Goal: Task Accomplishment & Management: Use online tool/utility

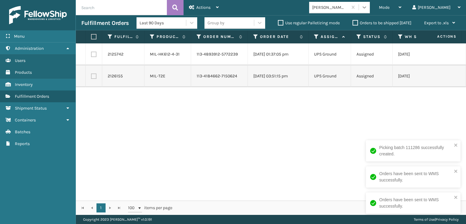
click at [367, 8] on icon at bounding box center [364, 7] width 6 height 6
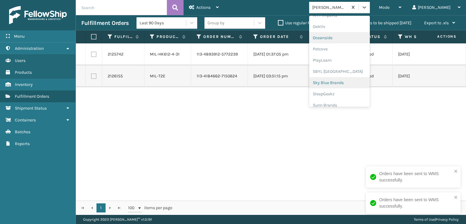
scroll to position [304, 0]
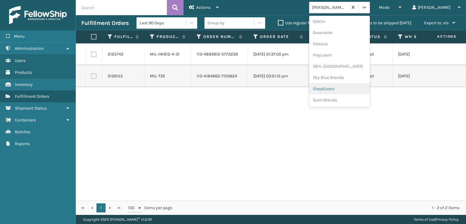
click at [356, 86] on div "SleepGeekz" at bounding box center [339, 88] width 61 height 11
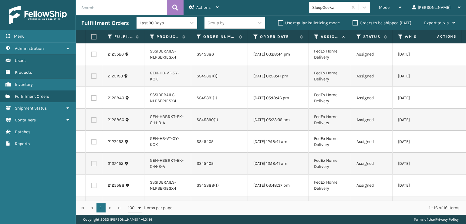
click at [96, 53] on label at bounding box center [93, 54] width 5 height 5
click at [91, 53] on input "checkbox" at bounding box center [91, 54] width 0 height 4
checkbox input "true"
drag, startPoint x: 93, startPoint y: 73, endPoint x: 92, endPoint y: 77, distance: 4.4
click at [93, 73] on label at bounding box center [93, 75] width 5 height 5
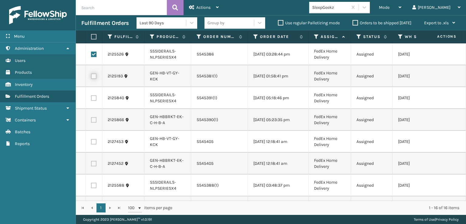
click at [91, 73] on input "checkbox" at bounding box center [91, 75] width 0 height 4
checkbox input "true"
click at [94, 97] on label at bounding box center [93, 97] width 5 height 5
click at [91, 97] on input "checkbox" at bounding box center [91, 97] width 0 height 4
checkbox input "true"
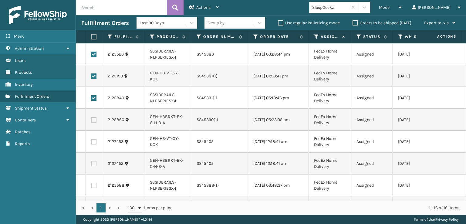
click at [92, 121] on label at bounding box center [93, 119] width 5 height 5
click at [91, 121] on input "checkbox" at bounding box center [91, 119] width 0 height 4
checkbox input "true"
click at [91, 148] on td at bounding box center [94, 142] width 17 height 22
click at [92, 142] on td at bounding box center [94, 142] width 17 height 22
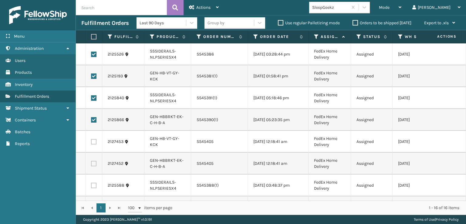
click at [96, 144] on label at bounding box center [93, 141] width 5 height 5
click at [91, 143] on input "checkbox" at bounding box center [91, 141] width 0 height 4
checkbox input "true"
click at [95, 163] on label at bounding box center [93, 163] width 5 height 5
click at [91, 163] on input "checkbox" at bounding box center [91, 163] width 0 height 4
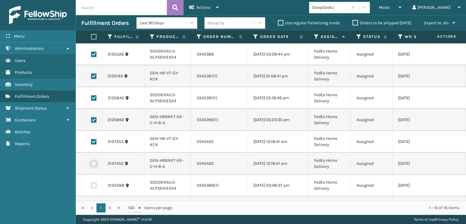
checkbox input "true"
click at [92, 185] on label at bounding box center [93, 185] width 5 height 5
click at [91, 185] on input "checkbox" at bounding box center [91, 185] width 0 height 4
checkbox input "true"
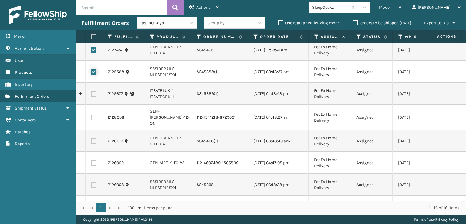
scroll to position [121, 0]
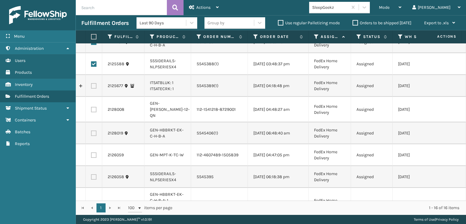
click at [95, 88] on label at bounding box center [93, 85] width 5 height 5
click at [91, 87] on input "checkbox" at bounding box center [91, 85] width 0 height 4
checkbox input "true"
click at [92, 133] on label at bounding box center [93, 132] width 5 height 5
click at [91, 133] on input "checkbox" at bounding box center [91, 132] width 0 height 4
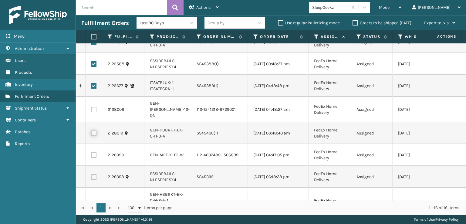
checkbox input "true"
click at [95, 154] on label at bounding box center [93, 154] width 5 height 5
click at [91, 154] on input "checkbox" at bounding box center [91, 154] width 0 height 4
checkbox input "true"
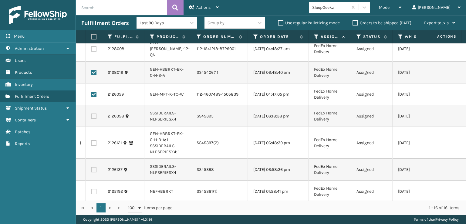
click at [93, 119] on label at bounding box center [93, 115] width 5 height 5
click at [91, 117] on input "checkbox" at bounding box center [91, 115] width 0 height 4
checkbox input "true"
click at [95, 146] on label at bounding box center [93, 142] width 5 height 5
click at [91, 144] on input "checkbox" at bounding box center [91, 142] width 0 height 4
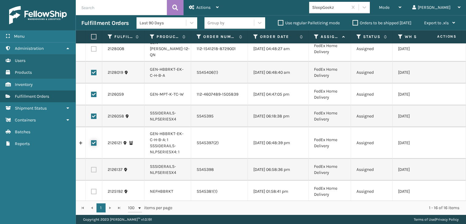
checkbox input "true"
click at [95, 170] on label at bounding box center [93, 169] width 5 height 5
click at [91, 170] on input "checkbox" at bounding box center [91, 169] width 0 height 4
checkbox input "true"
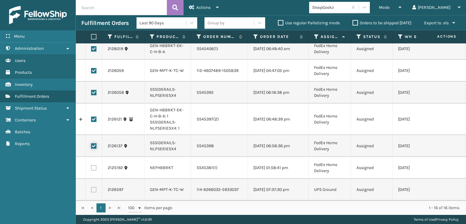
scroll to position [214, 0]
click at [95, 165] on label at bounding box center [93, 167] width 5 height 5
click at [91, 165] on input "checkbox" at bounding box center [91, 167] width 0 height 4
checkbox input "true"
click at [95, 191] on td at bounding box center [94, 190] width 17 height 22
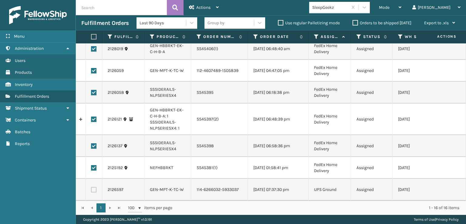
click at [95, 187] on label at bounding box center [93, 189] width 5 height 5
click at [91, 187] on input "checkbox" at bounding box center [91, 189] width 0 height 4
checkbox input "true"
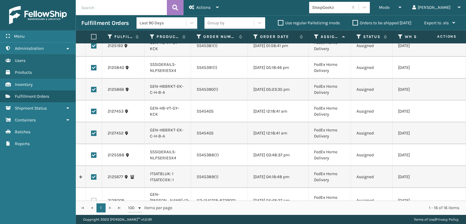
scroll to position [0, 0]
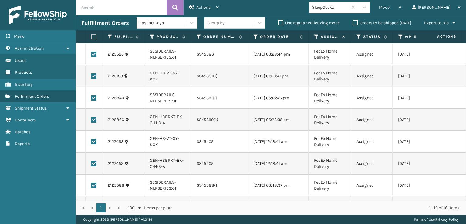
click at [93, 140] on label at bounding box center [93, 141] width 5 height 5
click at [91, 140] on input "checkbox" at bounding box center [91, 141] width 0 height 4
checkbox input "false"
click at [93, 74] on label at bounding box center [93, 75] width 5 height 5
click at [91, 74] on input "checkbox" at bounding box center [91, 75] width 0 height 4
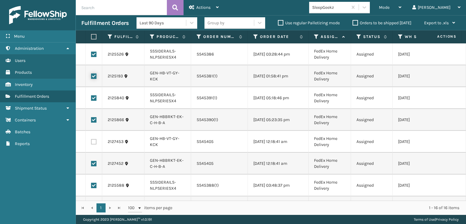
checkbox input "false"
click at [205, 7] on span "Actions" at bounding box center [203, 7] width 14 height 5
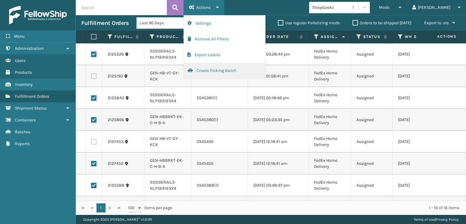
click at [216, 70] on button "Create Picking Batch" at bounding box center [224, 71] width 81 height 16
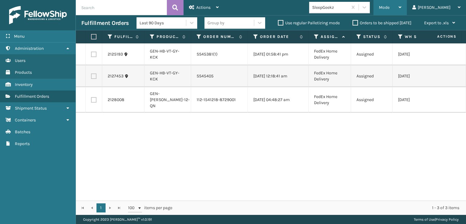
click at [389, 7] on span "Mode" at bounding box center [384, 7] width 11 height 5
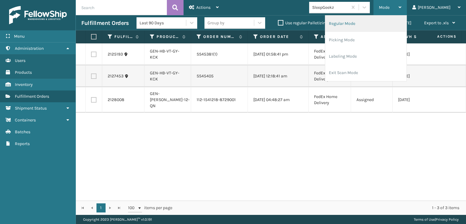
click at [365, 23] on li "Regular Mode" at bounding box center [365, 23] width 81 height 16
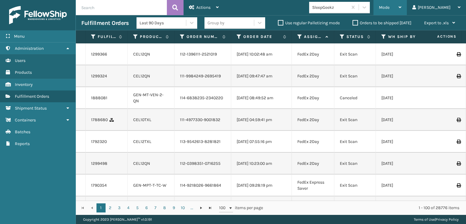
click at [389, 7] on span "Mode" at bounding box center [384, 7] width 11 height 5
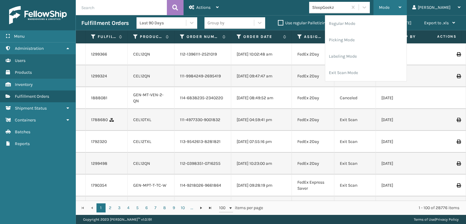
click at [389, 7] on span "Mode" at bounding box center [384, 7] width 11 height 5
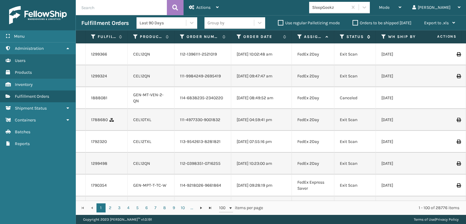
click at [343, 35] on icon at bounding box center [342, 36] width 5 height 5
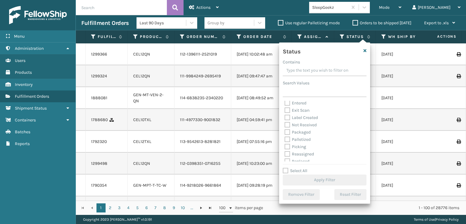
scroll to position [34, 0]
click at [287, 128] on label "Picking" at bounding box center [296, 128] width 22 height 5
click at [285, 128] on input "Picking" at bounding box center [285, 127] width 0 height 4
checkbox input "true"
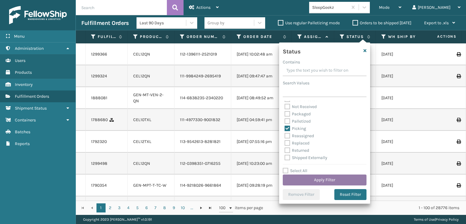
click at [308, 175] on button "Apply Filter" at bounding box center [325, 179] width 84 height 11
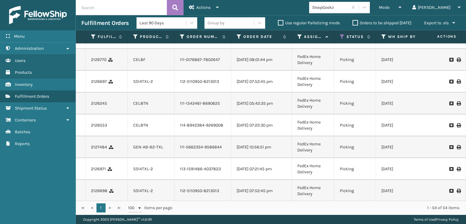
scroll to position [0, 0]
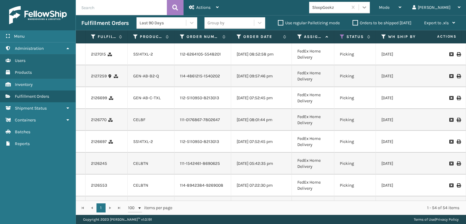
click at [367, 9] on icon at bounding box center [364, 7] width 6 height 6
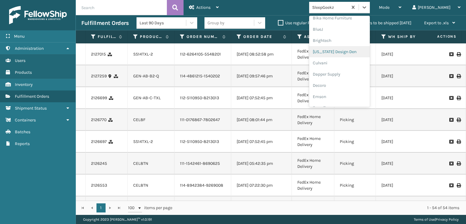
scroll to position [91, 0]
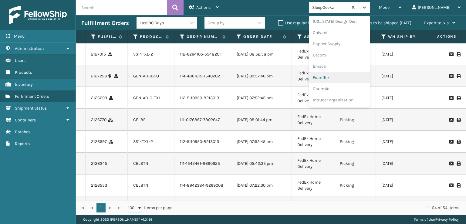
click at [349, 76] on div "FoamTex" at bounding box center [339, 77] width 61 height 11
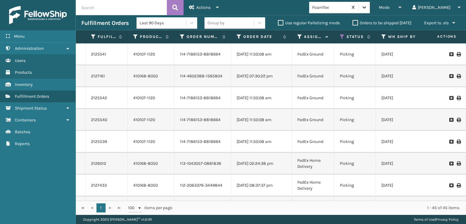
click at [367, 7] on icon at bounding box center [364, 7] width 6 height 6
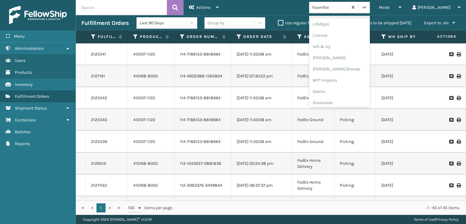
scroll to position [283, 0]
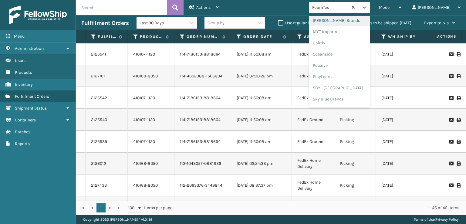
click at [352, 20] on div "[PERSON_NAME] Brands" at bounding box center [339, 20] width 61 height 11
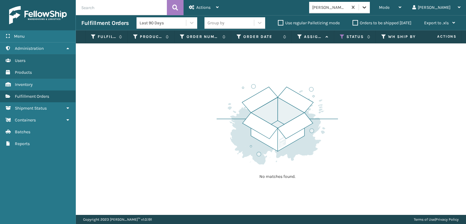
click at [366, 8] on icon at bounding box center [364, 7] width 4 height 2
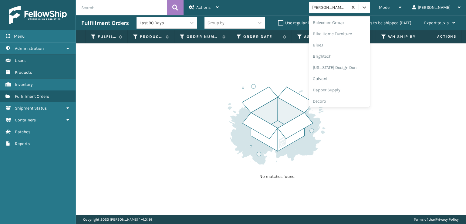
scroll to position [91, 0]
click at [345, 77] on div "FoamTex" at bounding box center [339, 77] width 61 height 11
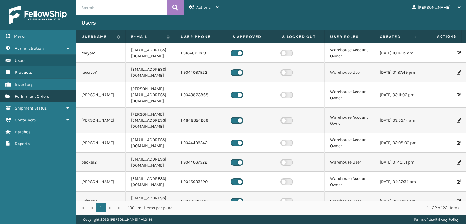
click at [39, 96] on span "Fulfillment Orders" at bounding box center [32, 96] width 34 height 5
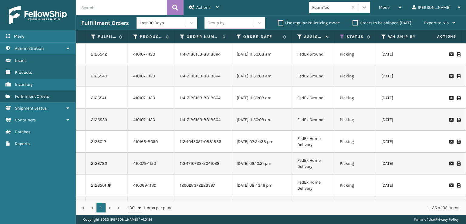
click at [366, 8] on icon at bounding box center [364, 7] width 4 height 2
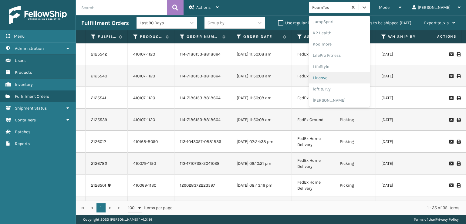
scroll to position [304, 0]
click at [346, 89] on div "SleepGeekz" at bounding box center [339, 88] width 61 height 11
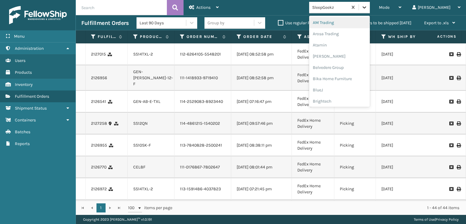
click at [370, 8] on div at bounding box center [364, 7] width 11 height 11
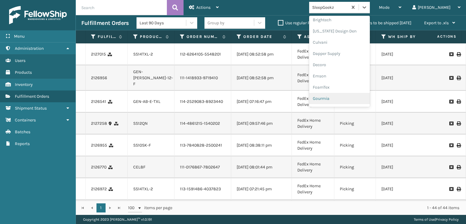
scroll to position [92, 0]
click at [342, 76] on div "FoamTex" at bounding box center [339, 76] width 61 height 11
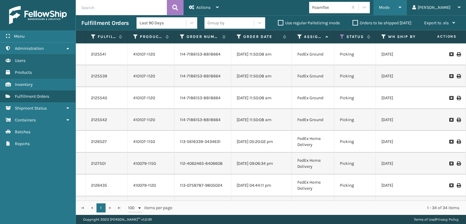
click at [401, 3] on div "Mode" at bounding box center [390, 7] width 22 height 15
click at [295, 7] on div "Mode Regular Mode Picking Mode Labeling Mode Exit Scan Mode FoamTex tom Log Out" at bounding box center [345, 7] width 242 height 15
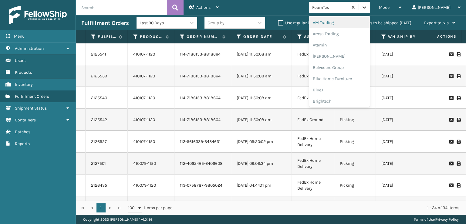
click at [370, 4] on div at bounding box center [364, 7] width 11 height 11
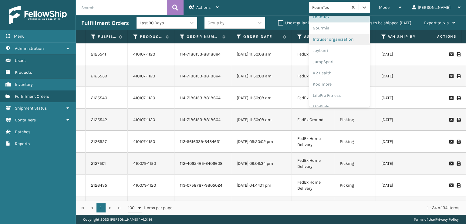
scroll to position [121, 0]
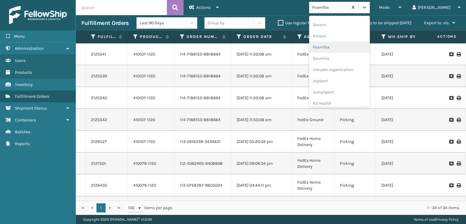
click at [346, 47] on div "FoamTex" at bounding box center [339, 47] width 61 height 11
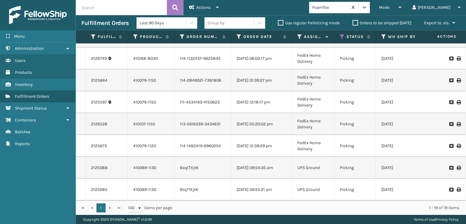
scroll to position [262, 0]
click at [389, 9] on span "Mode" at bounding box center [384, 7] width 11 height 5
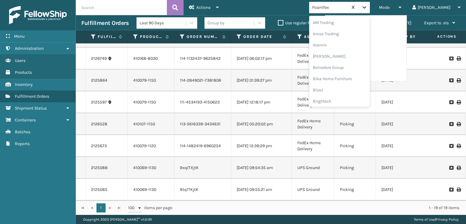
click at [367, 5] on icon at bounding box center [364, 7] width 6 height 6
click at [345, 95] on div "FoamTex" at bounding box center [339, 97] width 61 height 11
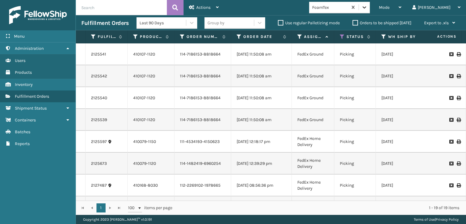
click at [367, 9] on icon at bounding box center [364, 7] width 6 height 6
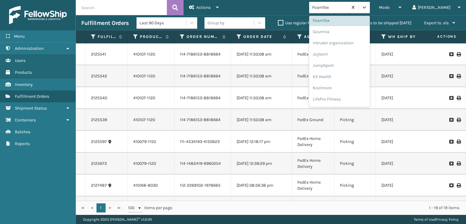
scroll to position [101, 0]
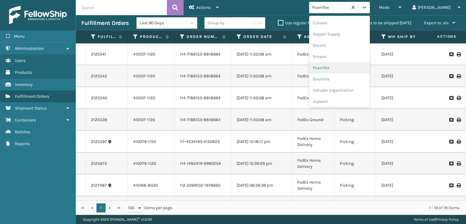
click at [349, 68] on div "FoamTex" at bounding box center [339, 67] width 61 height 11
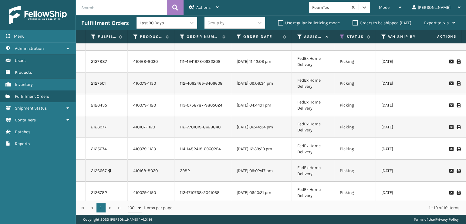
scroll to position [0, 0]
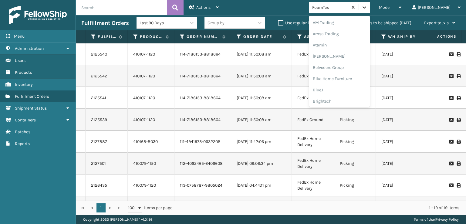
click at [370, 11] on div at bounding box center [364, 7] width 11 height 11
click at [348, 98] on div "FoamTex" at bounding box center [339, 97] width 61 height 11
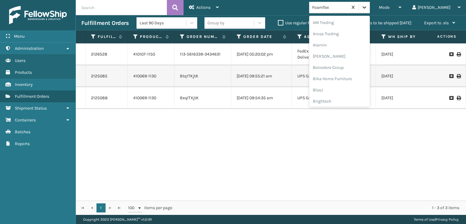
click at [367, 8] on icon at bounding box center [364, 7] width 6 height 6
click at [342, 98] on div "FoamTex" at bounding box center [339, 97] width 61 height 11
click at [366, 7] on icon at bounding box center [364, 7] width 4 height 2
click at [349, 97] on div "FoamTex" at bounding box center [339, 97] width 61 height 11
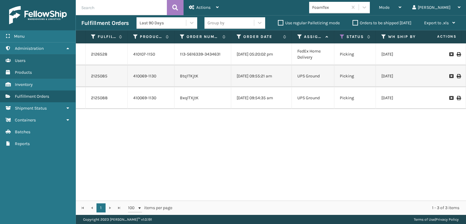
drag, startPoint x: 0, startPoint y: 144, endPoint x: 255, endPoint y: 151, distance: 254.9
drag, startPoint x: 254, startPoint y: 152, endPoint x: 185, endPoint y: 6, distance: 161.5
click at [204, 175] on div "2126528 410107-1150 113-5616339-3434631 10/08/2025 05:20:02 pm FedEx Home Deliv…" at bounding box center [271, 121] width 390 height 157
click at [367, 7] on icon at bounding box center [364, 7] width 6 height 6
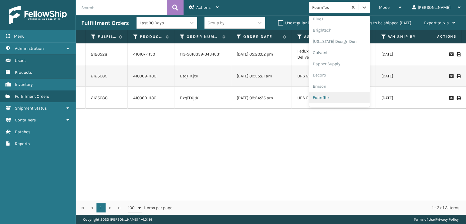
click at [346, 98] on div "FoamTex" at bounding box center [339, 97] width 61 height 11
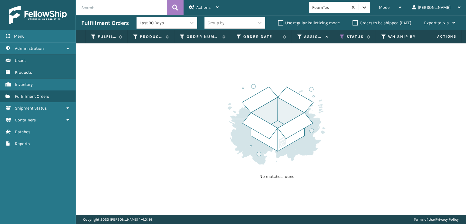
click at [367, 6] on icon at bounding box center [364, 7] width 6 height 6
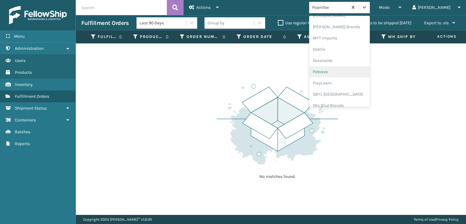
scroll to position [304, 0]
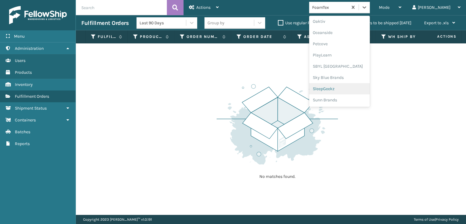
click at [346, 87] on div "SleepGeekz" at bounding box center [339, 88] width 61 height 11
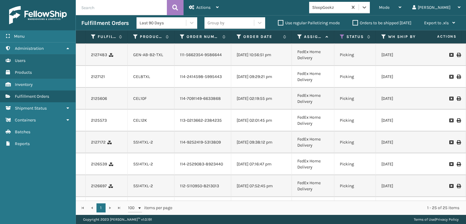
scroll to position [0, 0]
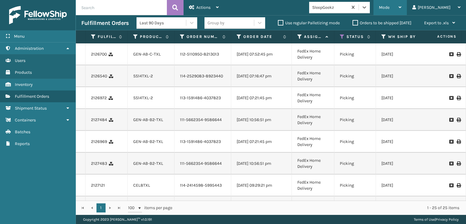
click at [389, 8] on span "Mode" at bounding box center [384, 7] width 11 height 5
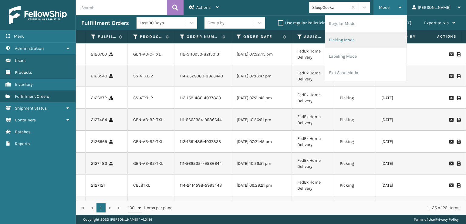
click at [366, 39] on li "Picking Mode" at bounding box center [365, 40] width 81 height 16
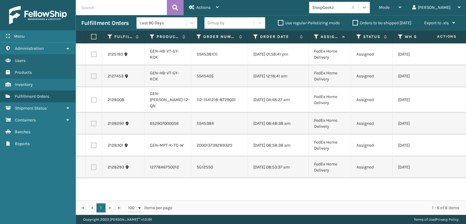
click at [367, 6] on icon at bounding box center [364, 7] width 6 height 6
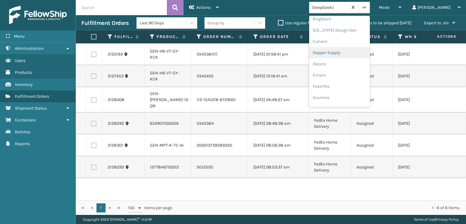
scroll to position [91, 0]
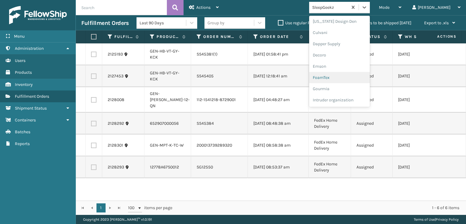
click at [347, 78] on div "FoamTex" at bounding box center [339, 77] width 61 height 11
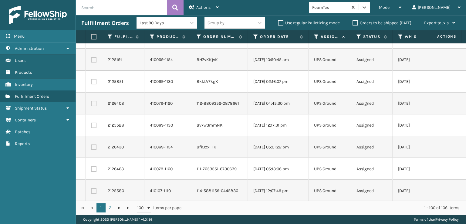
scroll to position [2031, 0]
click at [92, 35] on label at bounding box center [93, 36] width 4 height 5
click at [91, 35] on input "checkbox" at bounding box center [91, 37] width 0 height 4
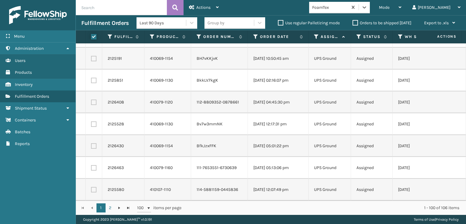
checkbox input "true"
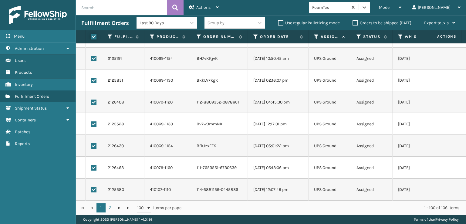
checkbox input "true"
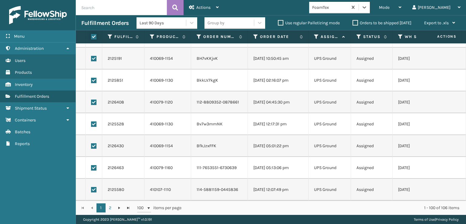
checkbox input "true"
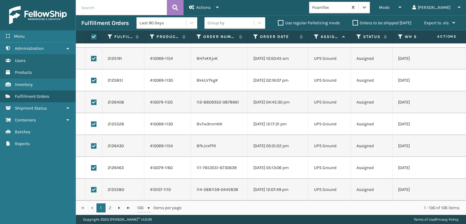
checkbox input "true"
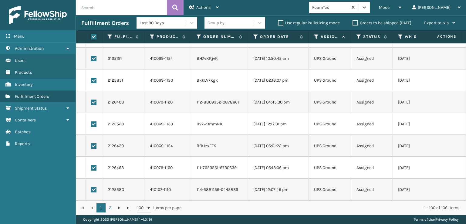
checkbox input "true"
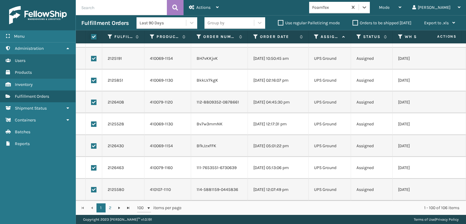
checkbox input "true"
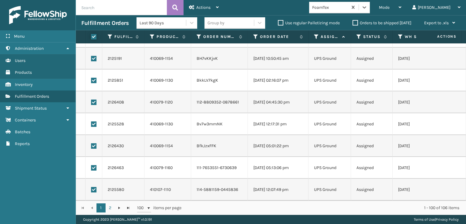
checkbox input "true"
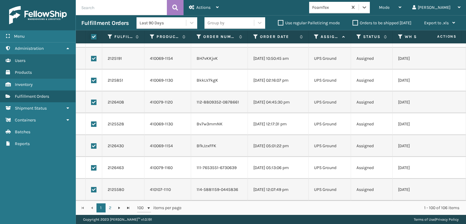
checkbox input "true"
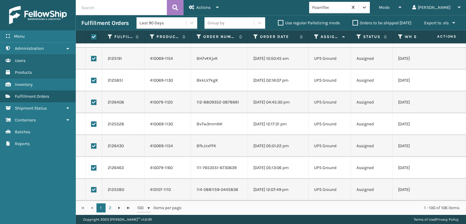
checkbox input "true"
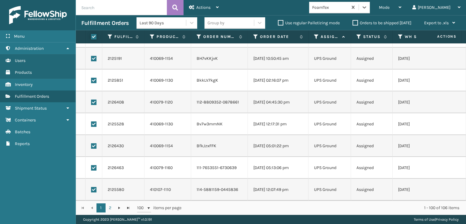
checkbox input "true"
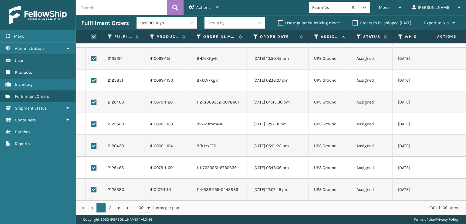
checkbox input "true"
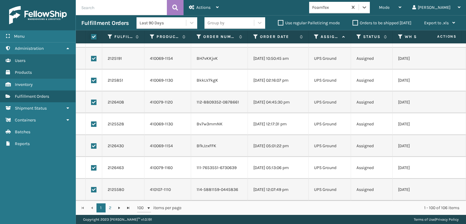
checkbox input "true"
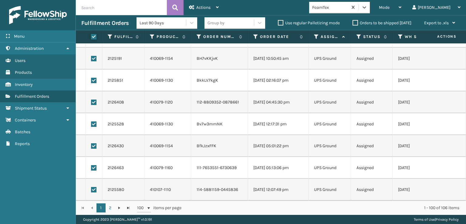
checkbox input "true"
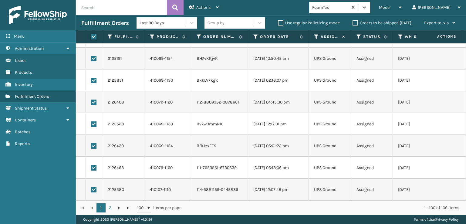
checkbox input "true"
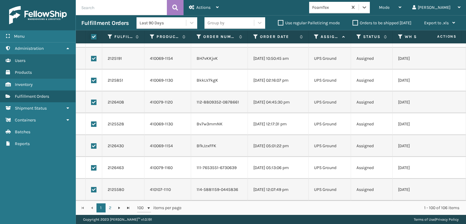
checkbox input "true"
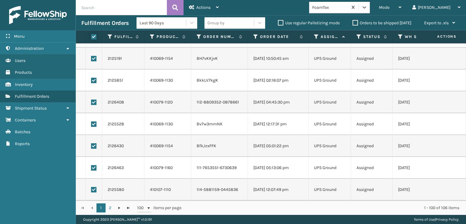
checkbox input "true"
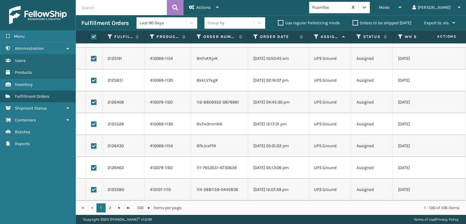
checkbox input "true"
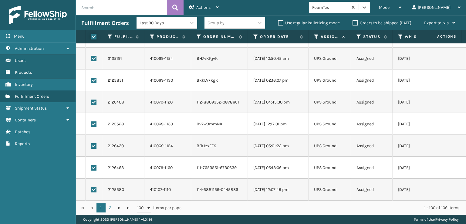
checkbox input "true"
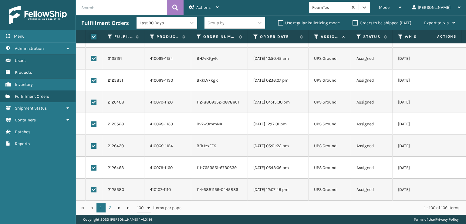
checkbox input "true"
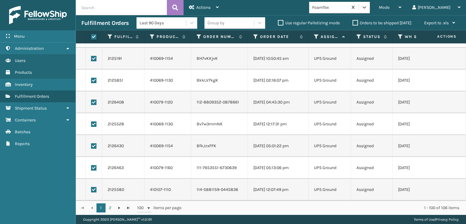
checkbox input "true"
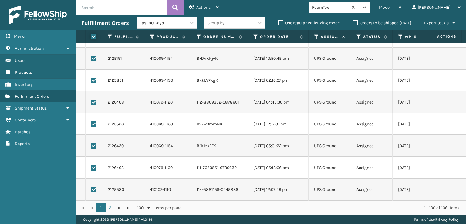
checkbox input "true"
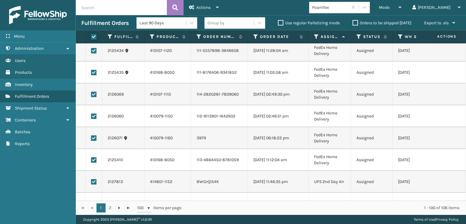
scroll to position [636, 0]
click at [94, 161] on label at bounding box center [93, 160] width 5 height 5
click at [91, 161] on input "checkbox" at bounding box center [91, 160] width 0 height 4
checkbox input "false"
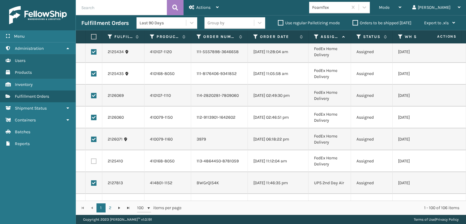
click at [95, 140] on label at bounding box center [93, 138] width 5 height 5
click at [91, 140] on input "checkbox" at bounding box center [91, 138] width 0 height 4
checkbox input "false"
click at [93, 117] on label at bounding box center [93, 117] width 5 height 5
click at [91, 117] on input "checkbox" at bounding box center [91, 117] width 0 height 4
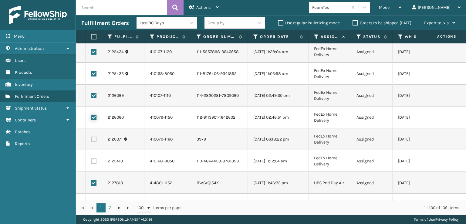
checkbox input "false"
click at [93, 94] on label at bounding box center [93, 95] width 5 height 5
click at [91, 94] on input "checkbox" at bounding box center [91, 95] width 0 height 4
checkbox input "false"
click at [93, 72] on label at bounding box center [93, 73] width 5 height 5
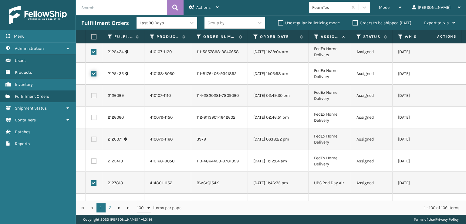
click at [91, 72] on input "checkbox" at bounding box center [91, 73] width 0 height 4
checkbox input "false"
click at [92, 53] on label at bounding box center [93, 51] width 5 height 5
click at [91, 53] on input "checkbox" at bounding box center [91, 51] width 0 height 4
checkbox input "false"
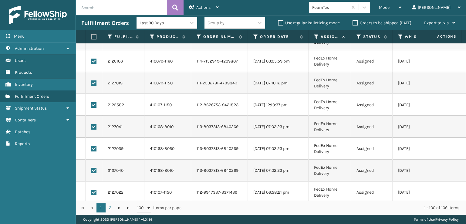
scroll to position [514, 0]
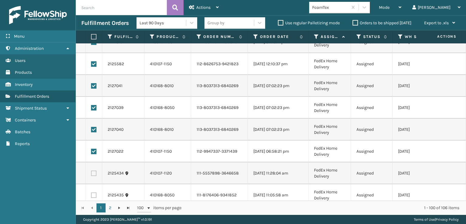
click at [93, 150] on label at bounding box center [93, 151] width 5 height 5
click at [91, 150] on input "checkbox" at bounding box center [91, 151] width 0 height 4
checkbox input "false"
click at [93, 130] on label at bounding box center [93, 129] width 5 height 5
click at [91, 130] on input "checkbox" at bounding box center [91, 129] width 0 height 4
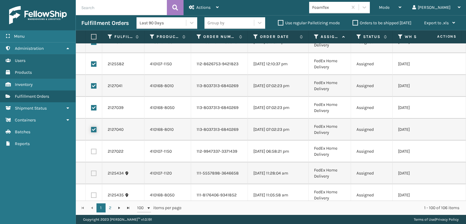
checkbox input "false"
click at [93, 107] on label at bounding box center [93, 107] width 5 height 5
click at [91, 107] on input "checkbox" at bounding box center [91, 107] width 0 height 4
checkbox input "false"
click at [93, 85] on label at bounding box center [93, 85] width 5 height 5
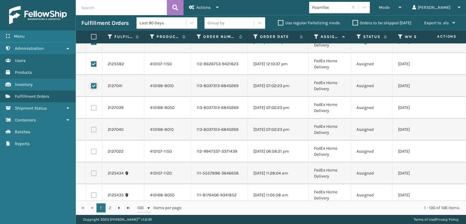
click at [91, 85] on input "checkbox" at bounding box center [91, 85] width 0 height 4
checkbox input "false"
click at [93, 62] on label at bounding box center [93, 63] width 5 height 5
click at [91, 62] on input "checkbox" at bounding box center [91, 63] width 0 height 4
checkbox input "false"
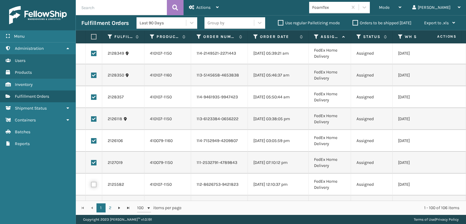
scroll to position [393, 0]
click at [93, 161] on label at bounding box center [93, 163] width 5 height 5
click at [91, 161] on input "checkbox" at bounding box center [91, 163] width 0 height 4
checkbox input "false"
click at [94, 140] on label at bounding box center [93, 141] width 5 height 5
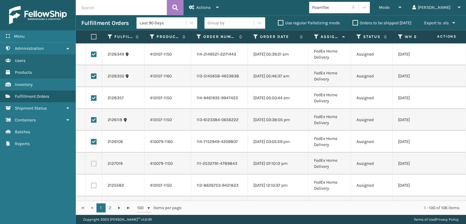
click at [91, 140] on input "checkbox" at bounding box center [91, 141] width 0 height 4
checkbox input "false"
click at [93, 120] on label at bounding box center [93, 119] width 5 height 5
click at [91, 120] on input "checkbox" at bounding box center [91, 119] width 0 height 4
checkbox input "false"
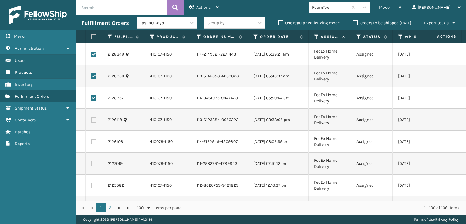
click at [95, 97] on label at bounding box center [93, 97] width 5 height 5
click at [91, 97] on input "checkbox" at bounding box center [91, 97] width 0 height 4
checkbox input "false"
click at [93, 75] on label at bounding box center [93, 75] width 5 height 5
click at [91, 75] on input "checkbox" at bounding box center [91, 75] width 0 height 4
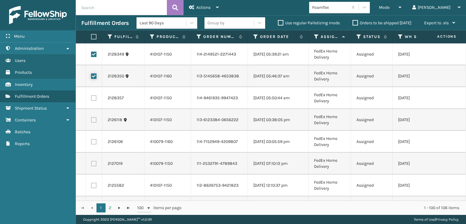
checkbox input "false"
click at [93, 53] on label at bounding box center [93, 54] width 5 height 5
click at [91, 53] on input "checkbox" at bounding box center [91, 54] width 0 height 4
checkbox input "false"
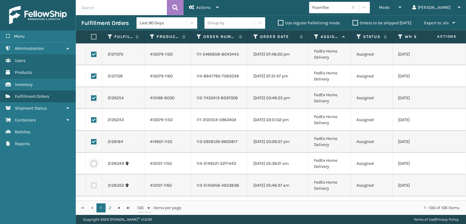
scroll to position [272, 0]
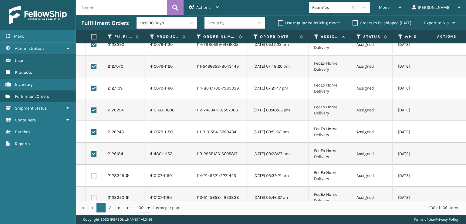
click at [93, 153] on label at bounding box center [93, 153] width 5 height 5
click at [91, 153] on input "checkbox" at bounding box center [91, 153] width 0 height 4
checkbox input "false"
click at [95, 131] on label at bounding box center [93, 131] width 5 height 5
click at [91, 131] on input "checkbox" at bounding box center [91, 131] width 0 height 4
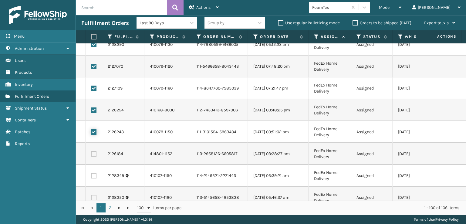
checkbox input "false"
click at [93, 110] on label at bounding box center [93, 109] width 5 height 5
click at [91, 110] on input "checkbox" at bounding box center [91, 109] width 0 height 4
checkbox input "false"
click at [93, 86] on label at bounding box center [93, 88] width 5 height 5
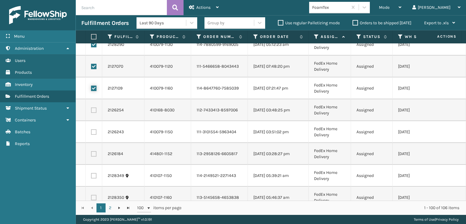
click at [91, 86] on input "checkbox" at bounding box center [91, 88] width 0 height 4
checkbox input "false"
click at [92, 67] on label at bounding box center [93, 66] width 5 height 5
click at [91, 67] on input "checkbox" at bounding box center [91, 66] width 0 height 4
checkbox input "false"
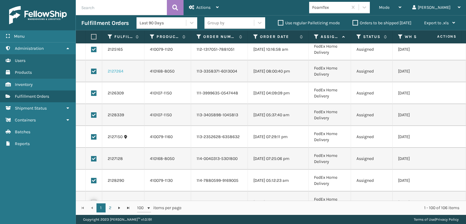
scroll to position [150, 0]
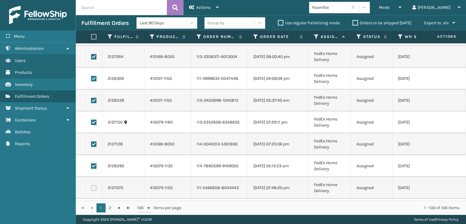
click at [92, 166] on label at bounding box center [93, 165] width 5 height 5
click at [91, 166] on input "checkbox" at bounding box center [91, 165] width 0 height 4
checkbox input "false"
click at [96, 143] on label at bounding box center [93, 143] width 5 height 5
click at [91, 143] on input "checkbox" at bounding box center [91, 143] width 0 height 4
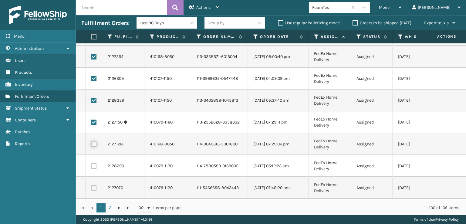
checkbox input "false"
click at [93, 120] on label at bounding box center [93, 122] width 5 height 5
click at [91, 120] on input "checkbox" at bounding box center [91, 122] width 0 height 4
checkbox input "false"
click at [93, 99] on label at bounding box center [93, 100] width 5 height 5
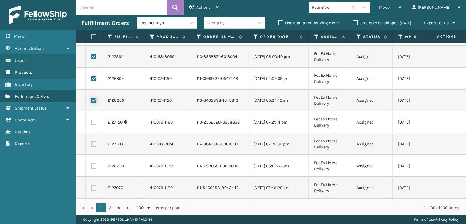
click at [91, 99] on input "checkbox" at bounding box center [91, 100] width 0 height 4
checkbox input "false"
click at [93, 76] on label at bounding box center [93, 78] width 5 height 5
click at [91, 76] on input "checkbox" at bounding box center [91, 78] width 0 height 4
checkbox input "false"
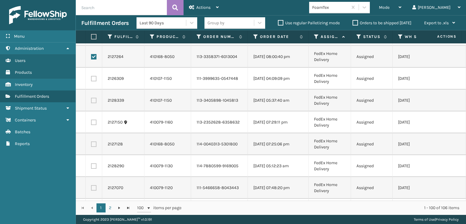
click at [94, 56] on label at bounding box center [93, 56] width 5 height 5
click at [91, 56] on input "checkbox" at bounding box center [91, 56] width 0 height 4
checkbox input "false"
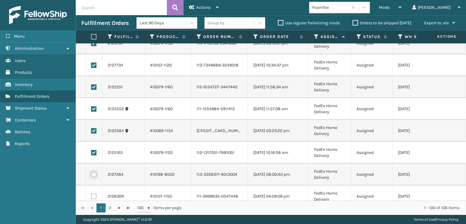
scroll to position [0, 0]
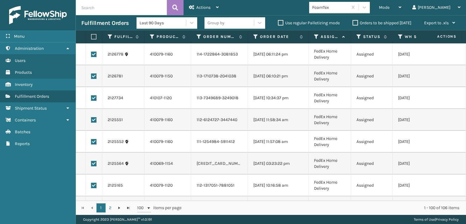
click at [95, 184] on label at bounding box center [93, 185] width 5 height 5
click at [91, 184] on input "checkbox" at bounding box center [91, 185] width 0 height 4
checkbox input "false"
drag, startPoint x: 93, startPoint y: 162, endPoint x: 95, endPoint y: 143, distance: 18.6
click at [93, 162] on label at bounding box center [93, 163] width 5 height 5
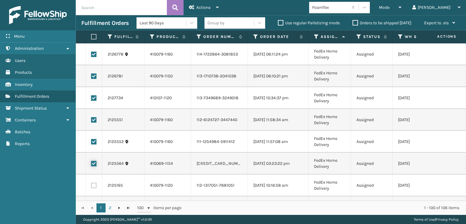
click at [91, 162] on input "checkbox" at bounding box center [91, 163] width 0 height 4
checkbox input "false"
click at [96, 133] on td at bounding box center [94, 142] width 17 height 22
click at [91, 142] on label at bounding box center [93, 141] width 5 height 5
click at [91, 142] on input "checkbox" at bounding box center [91, 141] width 0 height 4
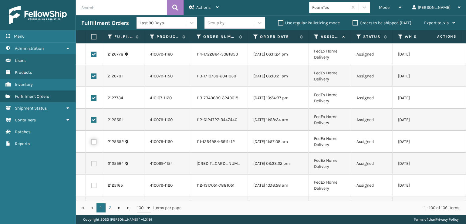
checkbox input "false"
click at [93, 117] on label at bounding box center [93, 119] width 5 height 5
click at [91, 117] on input "checkbox" at bounding box center [91, 119] width 0 height 4
checkbox input "false"
drag, startPoint x: 93, startPoint y: 97, endPoint x: 92, endPoint y: 94, distance: 3.7
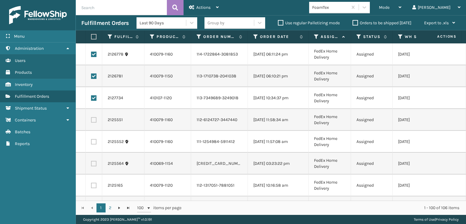
click at [92, 97] on label at bounding box center [93, 97] width 5 height 5
click at [91, 97] on input "checkbox" at bounding box center [91, 97] width 0 height 4
checkbox input "false"
drag, startPoint x: 93, startPoint y: 73, endPoint x: 93, endPoint y: 70, distance: 3.1
click at [93, 73] on label at bounding box center [93, 75] width 5 height 5
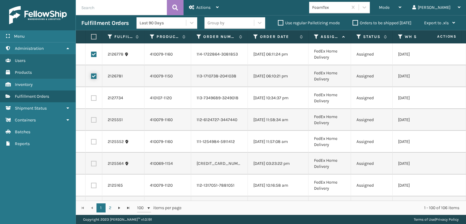
click at [91, 73] on input "checkbox" at bounding box center [91, 75] width 0 height 4
checkbox input "false"
click at [93, 52] on label at bounding box center [93, 54] width 5 height 5
click at [91, 52] on input "checkbox" at bounding box center [91, 54] width 0 height 4
checkbox input "false"
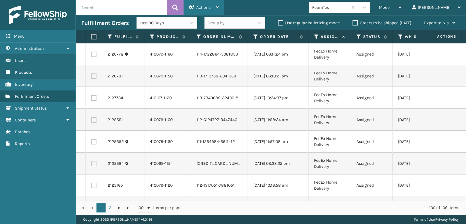
click at [199, 8] on span "Actions" at bounding box center [203, 7] width 14 height 5
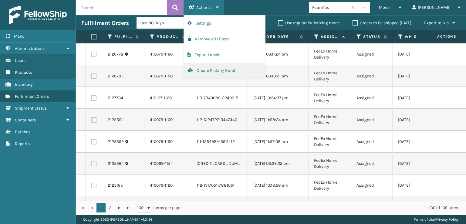
click at [206, 69] on button "Create Picking Batch" at bounding box center [224, 71] width 81 height 16
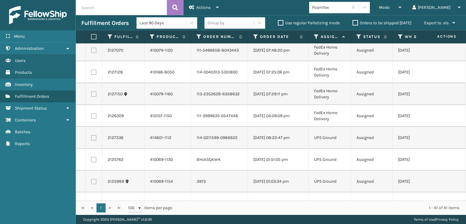
scroll to position [743, 0]
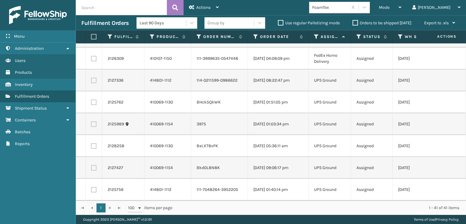
click at [95, 78] on label at bounding box center [93, 80] width 5 height 5
click at [91, 78] on input "checkbox" at bounding box center [91, 80] width 0 height 4
checkbox input "true"
click at [94, 99] on label at bounding box center [93, 101] width 5 height 5
click at [91, 99] on input "checkbox" at bounding box center [91, 101] width 0 height 4
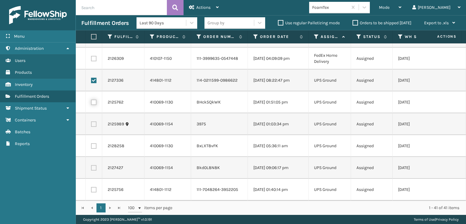
checkbox input "true"
click at [95, 121] on label at bounding box center [93, 123] width 5 height 5
click at [91, 121] on input "checkbox" at bounding box center [91, 123] width 0 height 4
checkbox input "true"
click at [96, 143] on label at bounding box center [93, 145] width 5 height 5
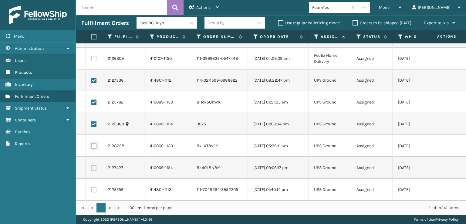
click at [91, 143] on input "checkbox" at bounding box center [91, 145] width 0 height 4
checkbox input "true"
click at [94, 165] on label at bounding box center [93, 167] width 5 height 5
click at [91, 165] on input "checkbox" at bounding box center [91, 167] width 0 height 4
checkbox input "true"
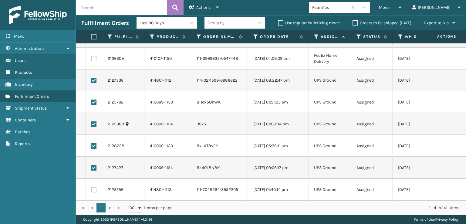
click at [94, 187] on label at bounding box center [93, 189] width 5 height 5
click at [91, 187] on input "checkbox" at bounding box center [91, 189] width 0 height 4
checkbox input "true"
click at [204, 7] on span "Actions" at bounding box center [203, 7] width 14 height 5
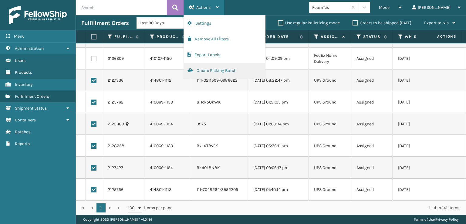
click at [214, 72] on button "Create Picking Batch" at bounding box center [224, 71] width 81 height 16
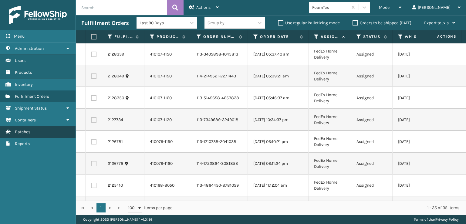
click at [27, 130] on span "Batches" at bounding box center [22, 131] width 15 height 5
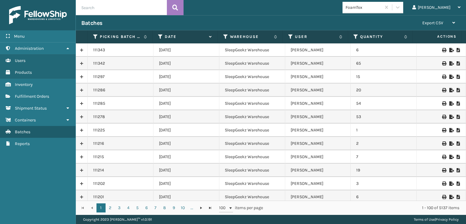
click at [80, 62] on link at bounding box center [82, 64] width 12 height 10
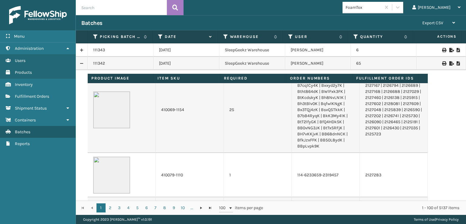
scroll to position [30, 0]
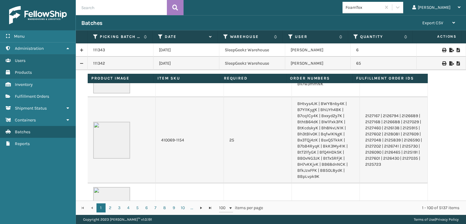
click at [81, 62] on link at bounding box center [82, 64] width 12 height 10
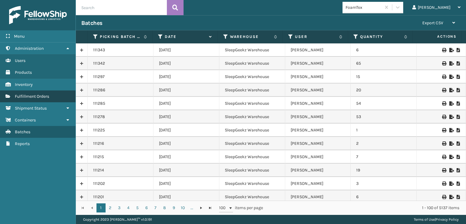
click at [31, 96] on span "Fulfillment Orders" at bounding box center [32, 96] width 34 height 5
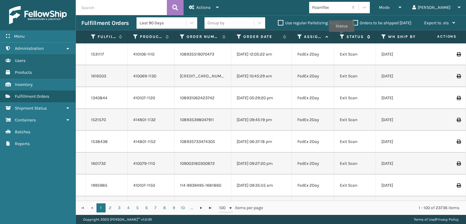
click at [342, 36] on icon at bounding box center [342, 36] width 5 height 5
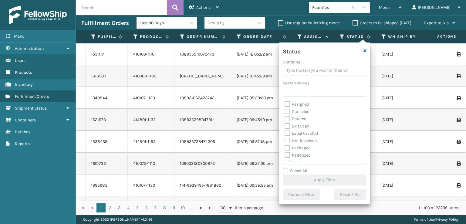
scroll to position [30, 0]
click at [288, 133] on label "Picking" at bounding box center [296, 132] width 22 height 5
click at [285, 133] on input "Picking" at bounding box center [285, 131] width 0 height 4
checkbox input "true"
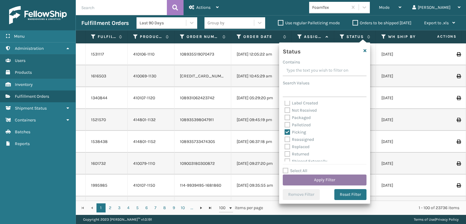
click at [305, 177] on button "Apply Filter" at bounding box center [325, 179] width 84 height 11
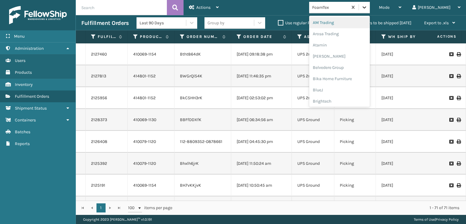
click at [367, 9] on icon at bounding box center [364, 7] width 6 height 6
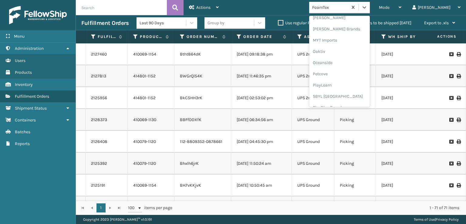
scroll to position [304, 0]
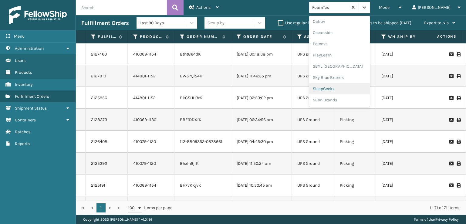
click at [345, 89] on div "SleepGeekz" at bounding box center [339, 88] width 61 height 11
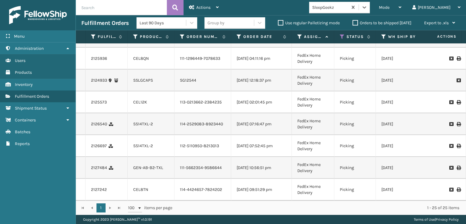
scroll to position [480, 0]
click at [389, 5] on span "Mode" at bounding box center [384, 7] width 11 height 5
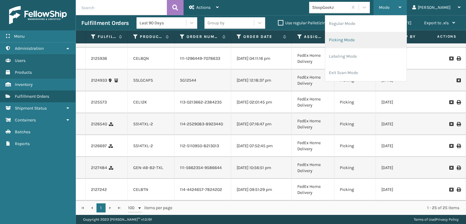
click at [362, 39] on li "Picking Mode" at bounding box center [365, 40] width 81 height 16
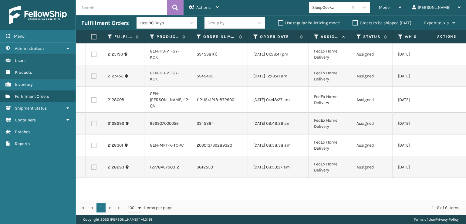
click at [85, 9] on input "text" at bounding box center [121, 7] width 91 height 15
type input "114-1102810-7903416"
click at [174, 10] on icon at bounding box center [175, 7] width 6 height 9
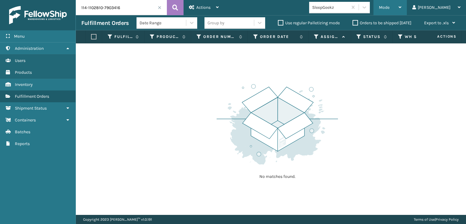
click at [401, 6] on div "Mode" at bounding box center [390, 7] width 22 height 15
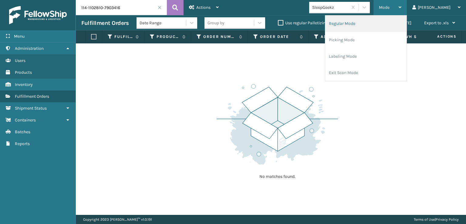
click at [379, 22] on li "Regular Mode" at bounding box center [365, 23] width 81 height 16
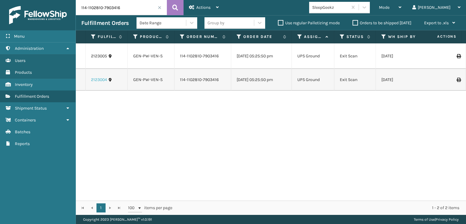
click at [98, 81] on link "2123004" at bounding box center [99, 80] width 16 height 6
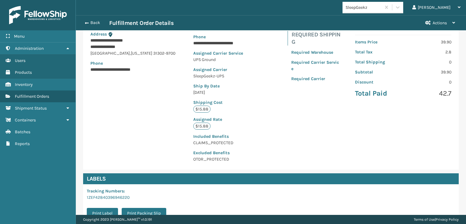
scroll to position [157, 0]
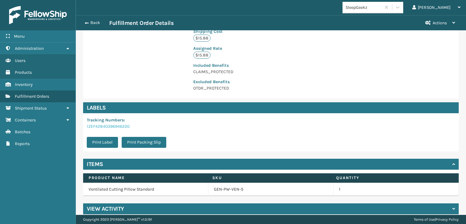
click at [108, 124] on link "1ZEF42840396946220" at bounding box center [108, 126] width 43 height 5
click at [93, 23] on button "Back" at bounding box center [95, 22] width 28 height 5
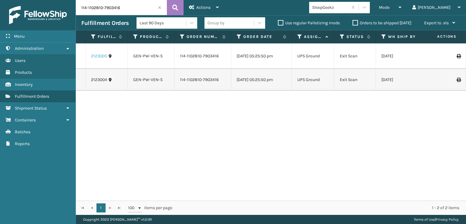
click at [98, 57] on link "2123005" at bounding box center [99, 56] width 16 height 6
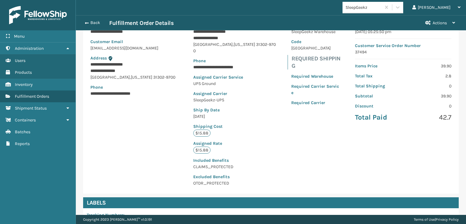
scroll to position [157, 0]
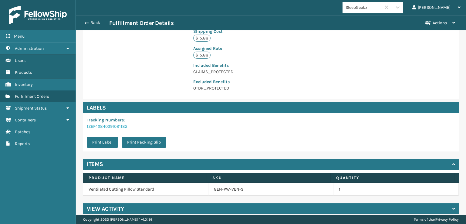
click at [101, 124] on link "1ZEF42840391081182" at bounding box center [107, 126] width 41 height 5
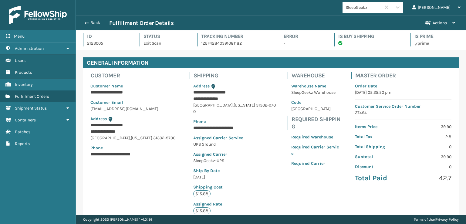
scroll to position [0, 0]
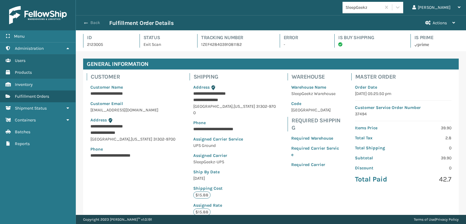
click at [85, 22] on span "button" at bounding box center [86, 23] width 4 height 4
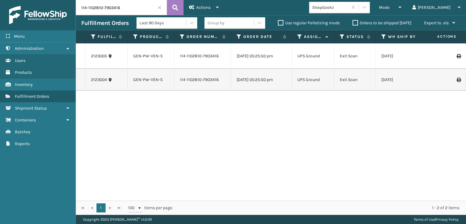
click at [159, 8] on span at bounding box center [160, 8] width 4 height 4
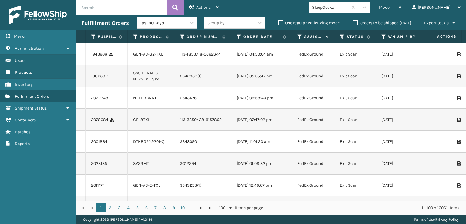
click at [343, 40] on th "Status" at bounding box center [355, 36] width 42 height 13
click at [340, 36] on icon at bounding box center [342, 36] width 5 height 5
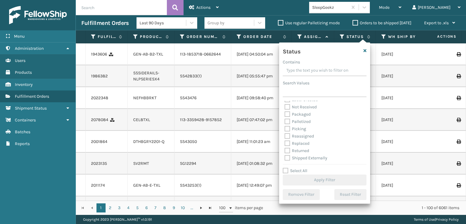
scroll to position [34, 0]
click at [287, 127] on label "Picking" at bounding box center [296, 128] width 22 height 5
click at [285, 127] on input "Picking" at bounding box center [285, 127] width 0 height 4
checkbox input "true"
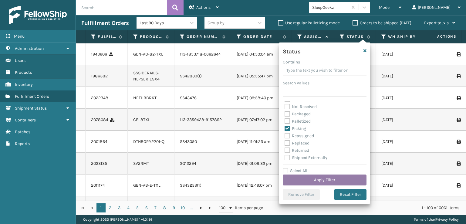
click at [302, 177] on button "Apply Filter" at bounding box center [325, 179] width 84 height 11
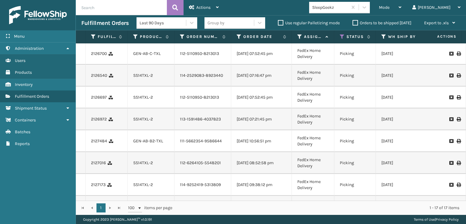
scroll to position [0, 0]
click at [342, 37] on icon at bounding box center [342, 36] width 5 height 5
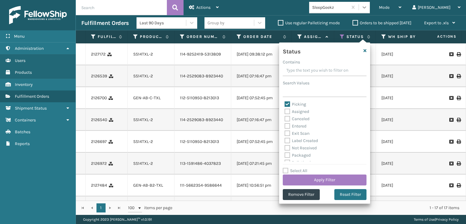
click at [367, 9] on icon at bounding box center [364, 7] width 6 height 6
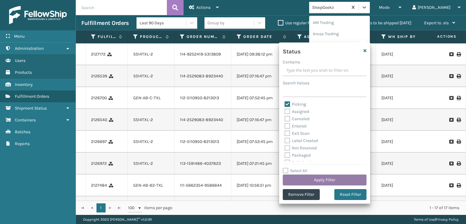
click at [317, 177] on button "Apply Filter" at bounding box center [325, 179] width 84 height 11
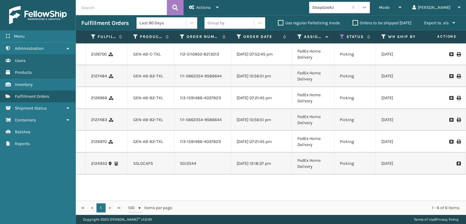
click at [367, 5] on icon at bounding box center [364, 7] width 6 height 6
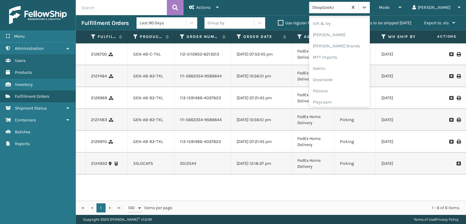
scroll to position [304, 0]
click at [350, 86] on div "SleepGeekz" at bounding box center [339, 88] width 61 height 11
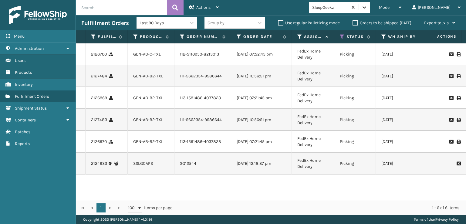
click at [367, 8] on icon at bounding box center [364, 7] width 6 height 6
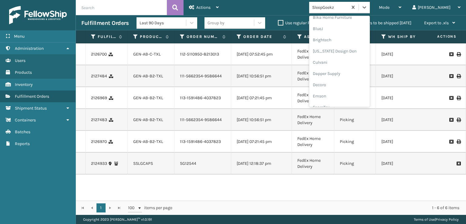
scroll to position [91, 0]
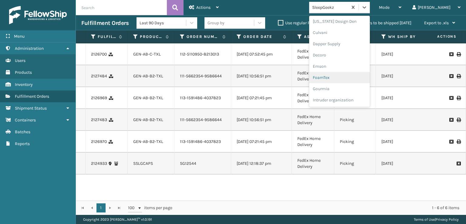
click at [347, 75] on div "FoamTex" at bounding box center [339, 77] width 61 height 11
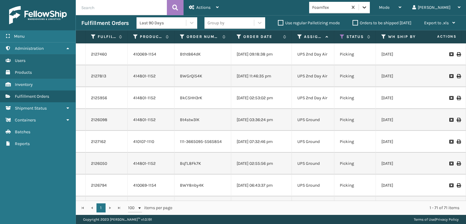
click at [367, 8] on icon at bounding box center [364, 7] width 6 height 6
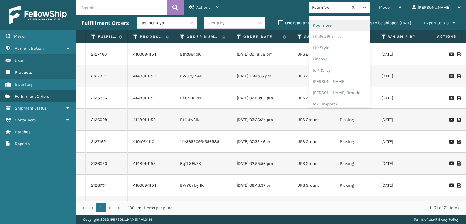
scroll to position [252, 0]
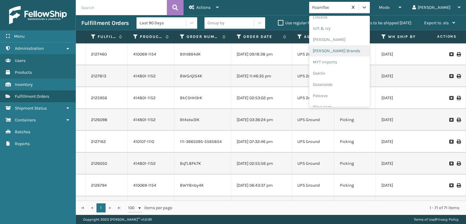
click at [346, 49] on div "[PERSON_NAME] Brands" at bounding box center [339, 50] width 61 height 11
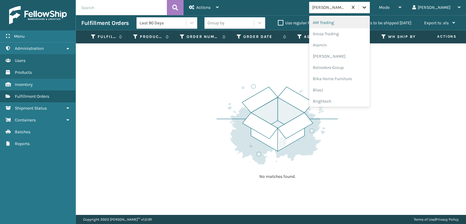
click at [367, 6] on icon at bounding box center [364, 7] width 6 height 6
click at [366, 7] on icon at bounding box center [364, 7] width 4 height 2
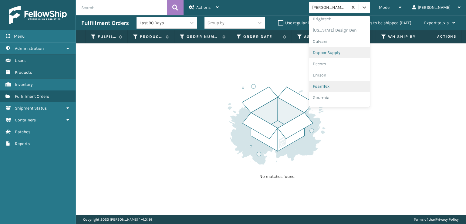
scroll to position [91, 0]
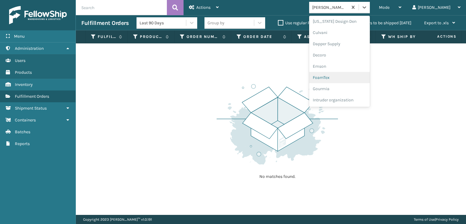
click at [353, 77] on div "FoamTex" at bounding box center [339, 77] width 61 height 11
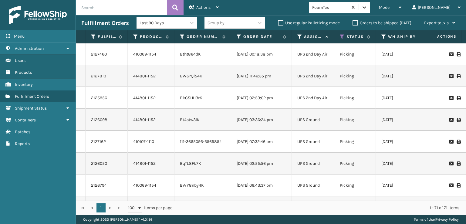
click at [367, 5] on icon at bounding box center [364, 7] width 6 height 6
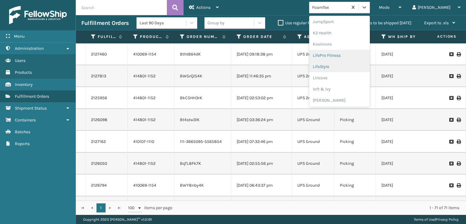
scroll to position [304, 0]
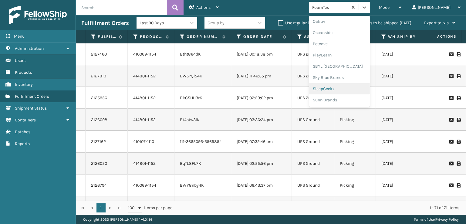
click at [354, 89] on div "SleepGeekz" at bounding box center [339, 88] width 61 height 11
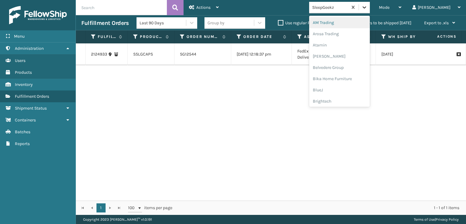
click at [366, 6] on icon at bounding box center [364, 7] width 4 height 2
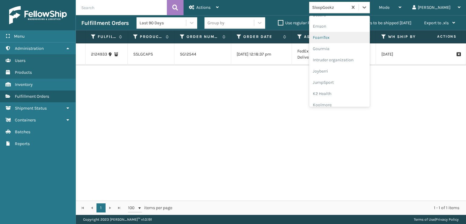
click at [343, 37] on div "FoamTex" at bounding box center [339, 37] width 61 height 11
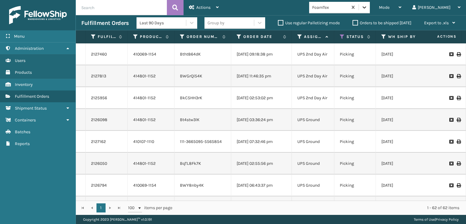
click at [367, 5] on icon at bounding box center [364, 7] width 6 height 6
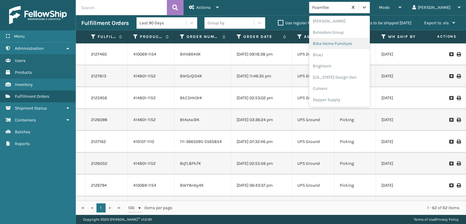
scroll to position [0, 0]
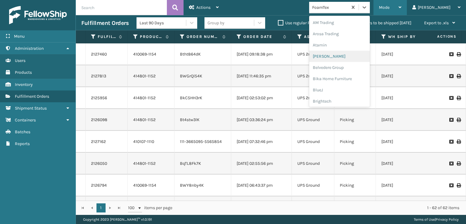
click at [389, 7] on span "Mode" at bounding box center [384, 7] width 11 height 5
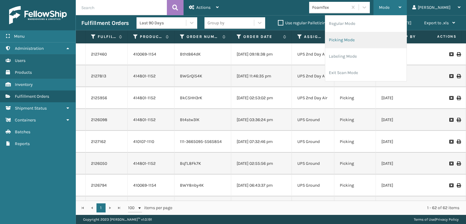
click at [364, 39] on li "Picking Mode" at bounding box center [365, 40] width 81 height 16
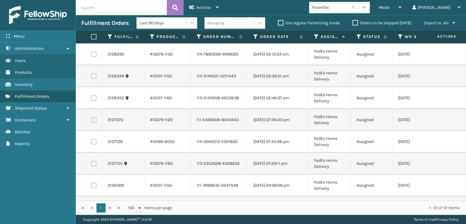
click at [367, 9] on icon at bounding box center [364, 7] width 6 height 6
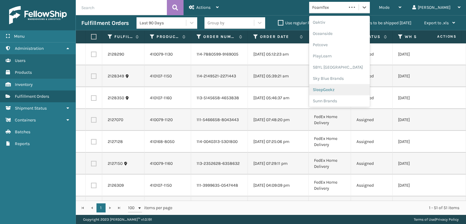
scroll to position [304, 0]
click at [346, 89] on div "SleepGeekz" at bounding box center [339, 88] width 61 height 11
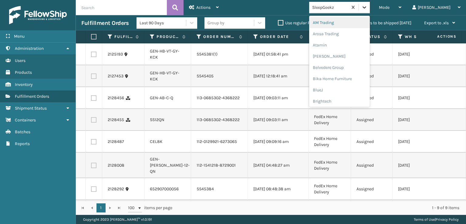
click at [370, 10] on div at bounding box center [364, 7] width 11 height 11
click at [348, 87] on div "[PERSON_NAME] Brands" at bounding box center [339, 87] width 61 height 11
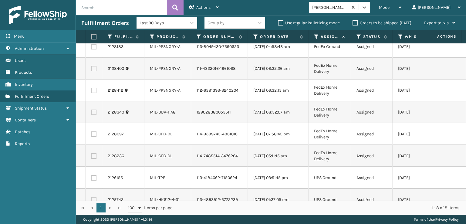
scroll to position [0, 0]
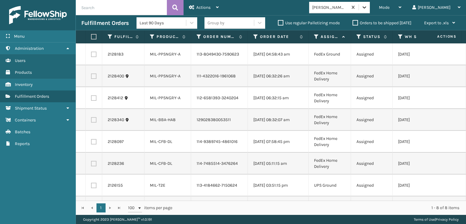
click at [367, 5] on icon at bounding box center [364, 7] width 6 height 6
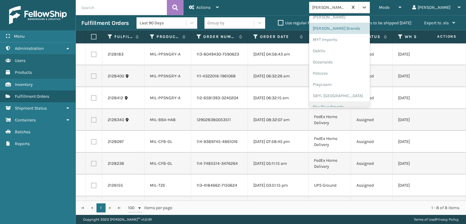
scroll to position [244, 0]
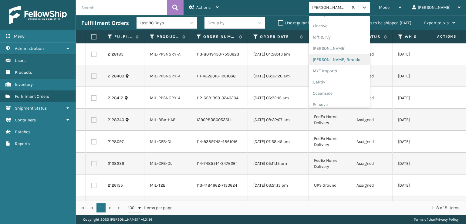
click at [348, 60] on div "[PERSON_NAME] Brands" at bounding box center [339, 59] width 61 height 11
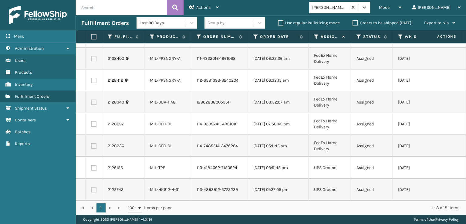
scroll to position [0, 0]
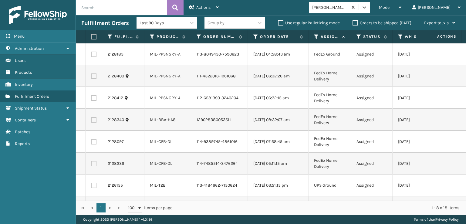
click at [93, 38] on label at bounding box center [93, 36] width 4 height 5
click at [91, 38] on input "checkbox" at bounding box center [91, 37] width 0 height 4
checkbox input "true"
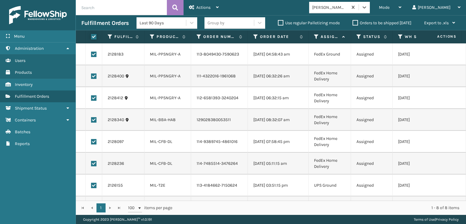
checkbox input "true"
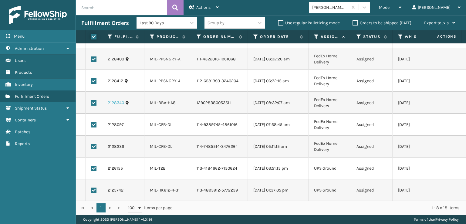
scroll to position [22, 0]
click at [92, 187] on label at bounding box center [93, 189] width 5 height 5
click at [91, 187] on input "checkbox" at bounding box center [91, 189] width 0 height 4
checkbox input "false"
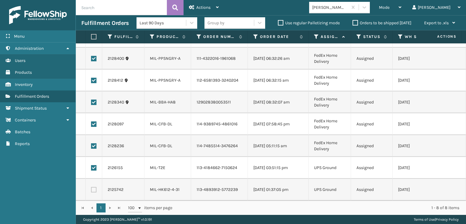
click at [94, 165] on label at bounding box center [93, 167] width 5 height 5
click at [91, 165] on input "checkbox" at bounding box center [91, 167] width 0 height 4
checkbox input "false"
click at [204, 5] on span "Actions" at bounding box center [203, 7] width 14 height 5
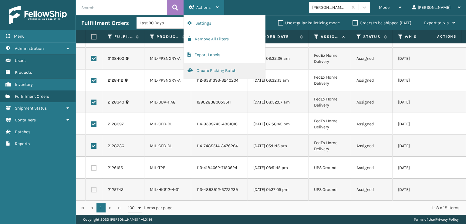
click at [206, 71] on button "Create Picking Batch" at bounding box center [224, 71] width 81 height 16
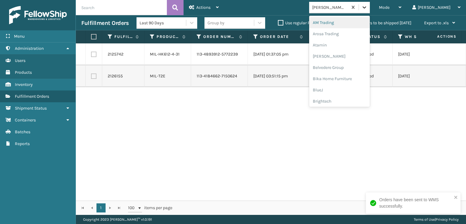
click at [367, 8] on icon at bounding box center [364, 7] width 6 height 6
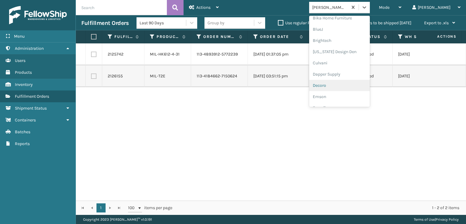
scroll to position [121, 0]
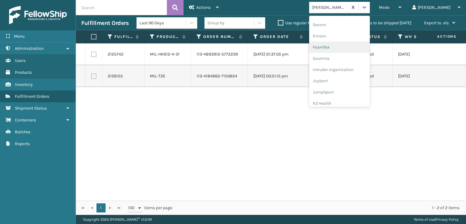
click at [342, 45] on div "FoamTex" at bounding box center [339, 47] width 61 height 11
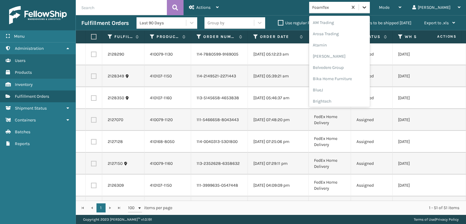
scroll to position [71, 0]
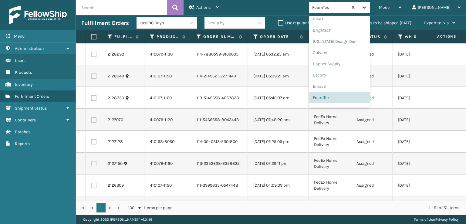
click at [366, 7] on icon at bounding box center [364, 7] width 4 height 2
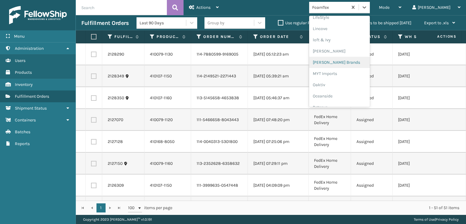
scroll to position [251, 0]
click at [342, 52] on div "[PERSON_NAME] Brands" at bounding box center [339, 51] width 61 height 11
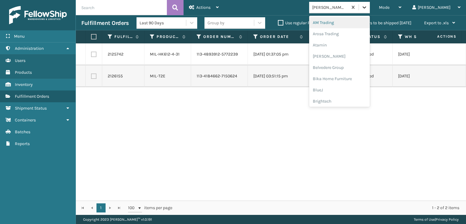
click at [366, 7] on icon at bounding box center [364, 7] width 4 height 2
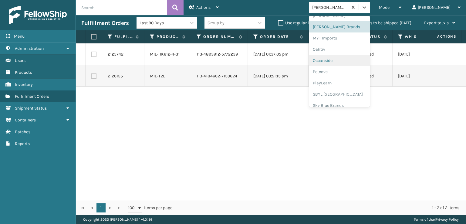
scroll to position [304, 0]
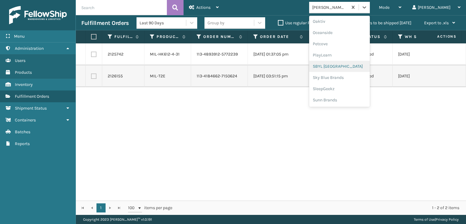
click at [344, 66] on div "SBYL [GEOGRAPHIC_DATA]" at bounding box center [339, 66] width 61 height 11
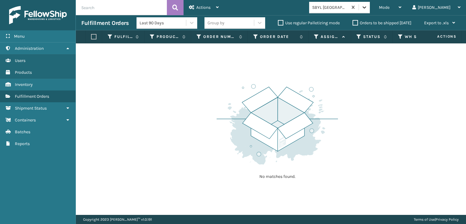
click at [367, 8] on icon at bounding box center [364, 7] width 6 height 6
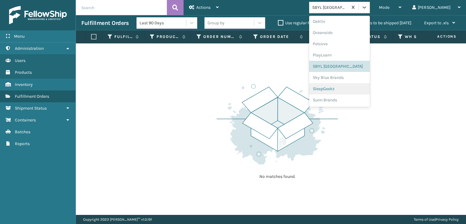
click at [345, 89] on div "SleepGeekz" at bounding box center [339, 88] width 61 height 11
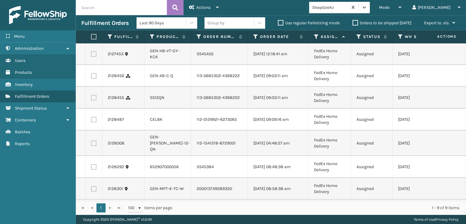
scroll to position [0, 0]
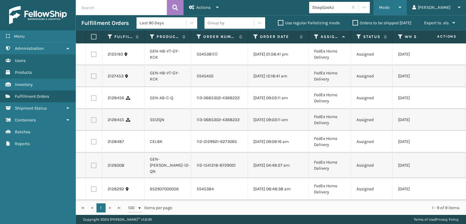
click at [389, 8] on span "Mode" at bounding box center [384, 7] width 11 height 5
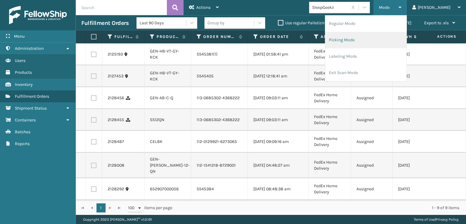
click at [371, 39] on li "Picking Mode" at bounding box center [365, 40] width 81 height 16
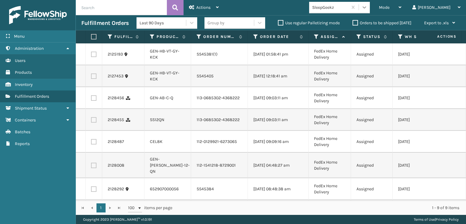
click at [367, 8] on icon at bounding box center [364, 7] width 6 height 6
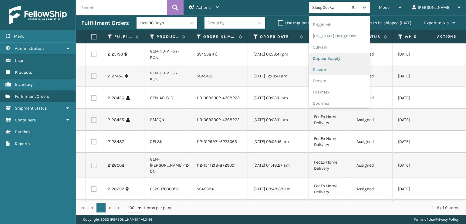
scroll to position [91, 0]
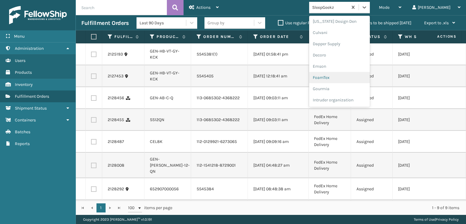
click at [349, 77] on div "FoamTex" at bounding box center [339, 77] width 61 height 11
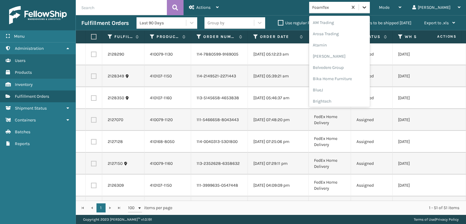
click at [367, 8] on icon at bounding box center [364, 7] width 6 height 6
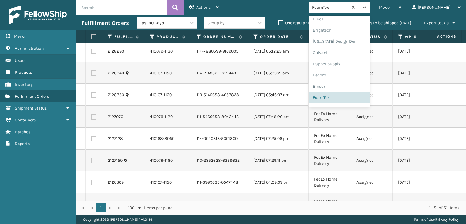
scroll to position [0, 0]
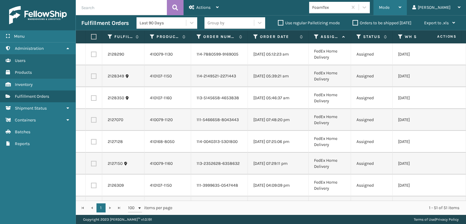
click at [389, 6] on span "Mode" at bounding box center [384, 7] width 11 height 5
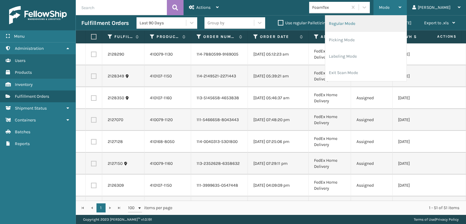
click at [369, 23] on li "Regular Mode" at bounding box center [365, 23] width 81 height 16
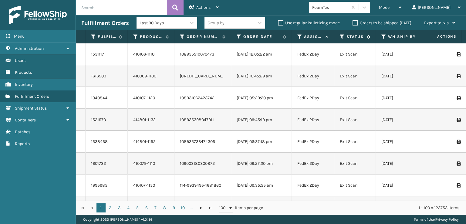
click at [341, 38] on icon at bounding box center [342, 36] width 5 height 5
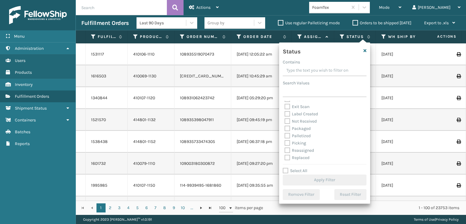
scroll to position [30, 0]
click at [287, 132] on label "Picking" at bounding box center [296, 132] width 22 height 5
click at [285, 132] on input "Picking" at bounding box center [285, 131] width 0 height 4
checkbox input "true"
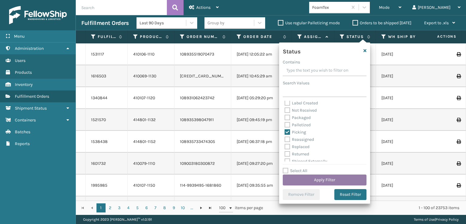
click at [307, 182] on button "Apply Filter" at bounding box center [325, 179] width 84 height 11
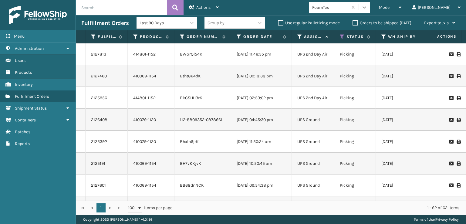
click at [367, 5] on icon at bounding box center [364, 7] width 6 height 6
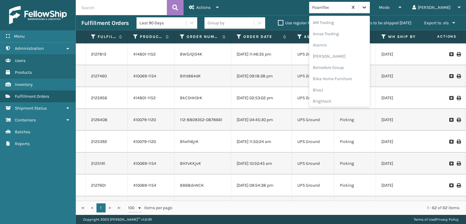
scroll to position [71, 0]
click at [348, 96] on div "FoamTex" at bounding box center [339, 97] width 61 height 11
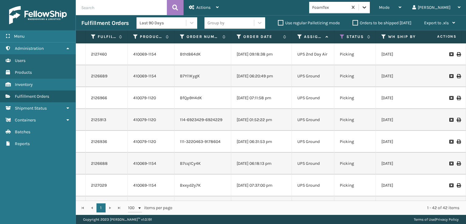
click at [367, 9] on icon at bounding box center [364, 7] width 6 height 6
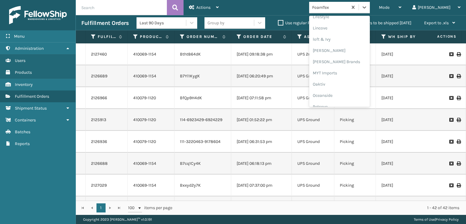
scroll to position [252, 0]
click at [350, 49] on div "[PERSON_NAME] Brands" at bounding box center [339, 50] width 61 height 11
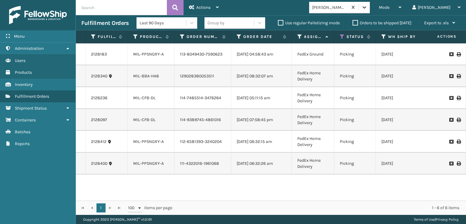
click at [367, 6] on icon at bounding box center [364, 7] width 6 height 6
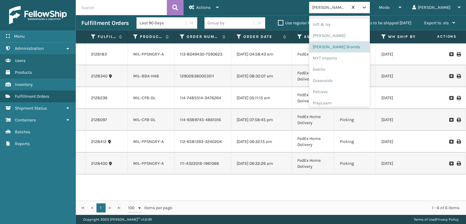
scroll to position [304, 0]
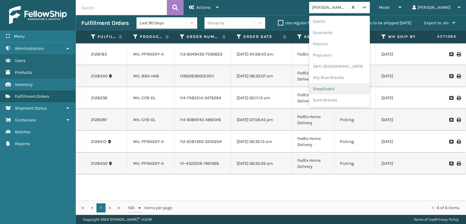
click at [348, 88] on div "SleepGeekz" at bounding box center [339, 88] width 61 height 11
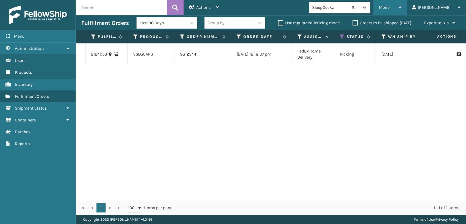
click at [389, 6] on span "Mode" at bounding box center [384, 7] width 11 height 5
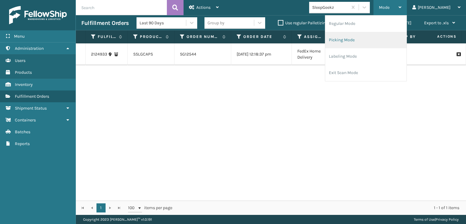
click at [364, 37] on li "Picking Mode" at bounding box center [365, 40] width 81 height 16
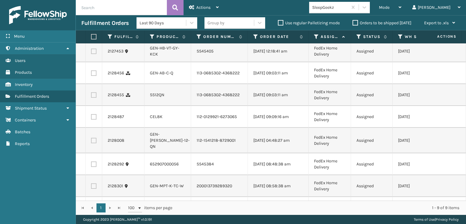
scroll to position [0, 0]
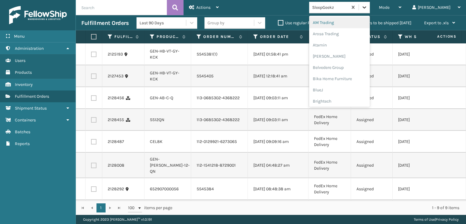
click at [367, 5] on icon at bounding box center [364, 7] width 6 height 6
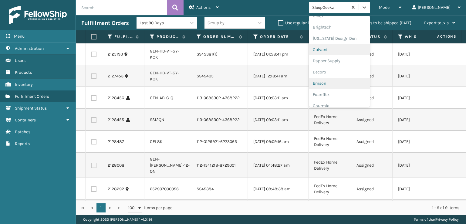
scroll to position [91, 0]
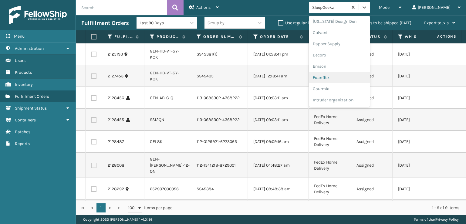
click at [343, 76] on div "FoamTex" at bounding box center [339, 77] width 61 height 11
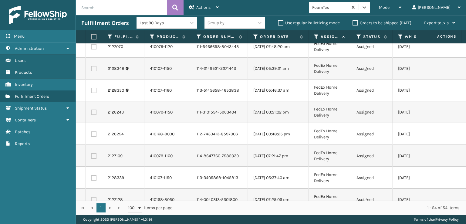
scroll to position [0, 0]
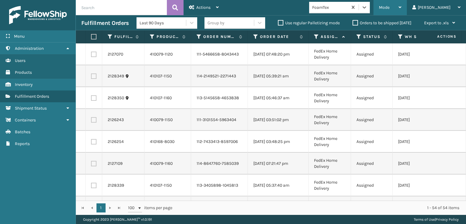
click at [401, 4] on div "Mode" at bounding box center [390, 7] width 22 height 15
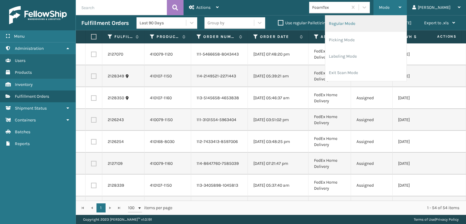
click at [372, 24] on li "Regular Mode" at bounding box center [365, 23] width 81 height 16
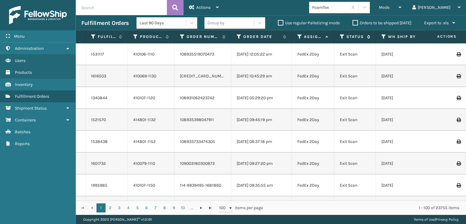
click at [343, 35] on icon at bounding box center [342, 36] width 5 height 5
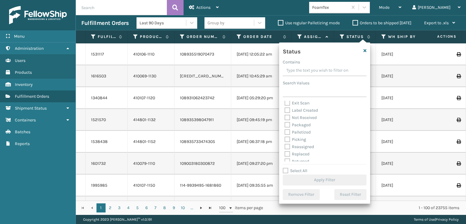
scroll to position [34, 0]
click at [288, 127] on label "Picking" at bounding box center [296, 128] width 22 height 5
click at [285, 127] on input "Picking" at bounding box center [285, 127] width 0 height 4
checkbox input "true"
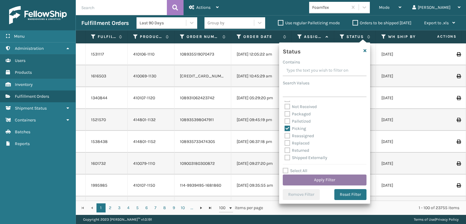
click at [313, 179] on button "Apply Filter" at bounding box center [325, 179] width 84 height 11
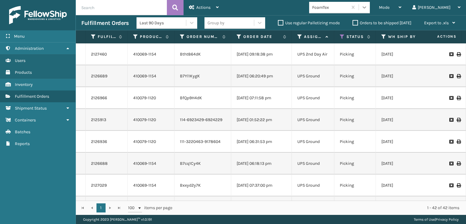
click at [367, 8] on icon at bounding box center [364, 7] width 6 height 6
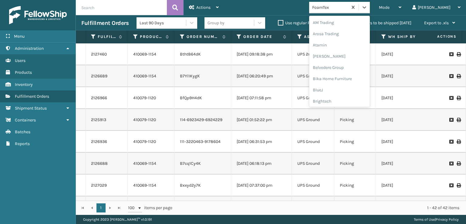
scroll to position [71, 0]
click at [351, 96] on div "FoamTex" at bounding box center [339, 97] width 61 height 11
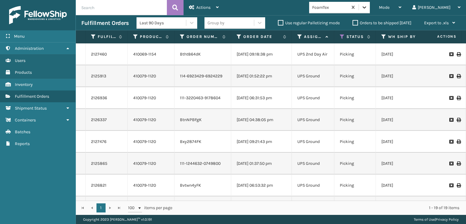
click at [370, 10] on div at bounding box center [364, 7] width 11 height 11
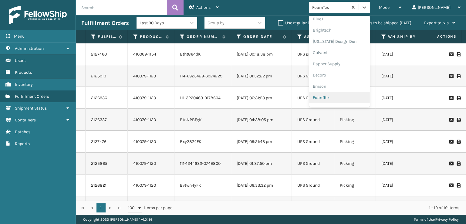
click at [343, 97] on div "FoamTex" at bounding box center [339, 97] width 61 height 11
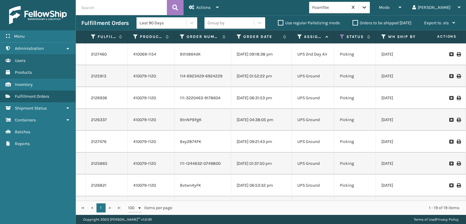
click at [367, 8] on icon at bounding box center [364, 7] width 6 height 6
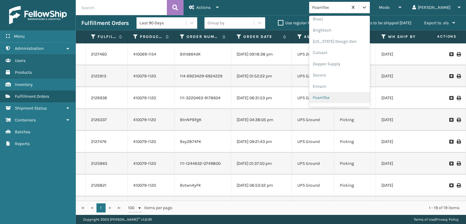
click at [350, 96] on div "FoamTex" at bounding box center [339, 97] width 61 height 11
click at [366, 8] on icon at bounding box center [364, 7] width 4 height 2
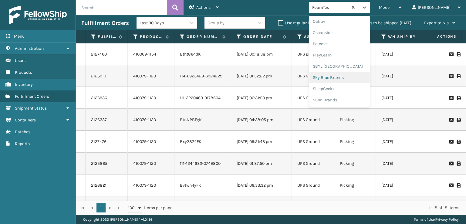
scroll to position [213, 0]
click at [348, 90] on div "[PERSON_NAME] Brands" at bounding box center [339, 89] width 61 height 11
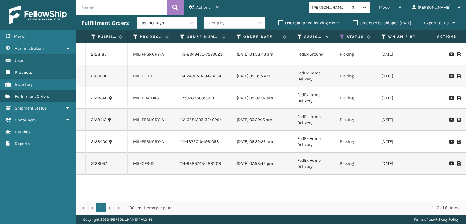
click at [366, 8] on icon at bounding box center [364, 7] width 4 height 2
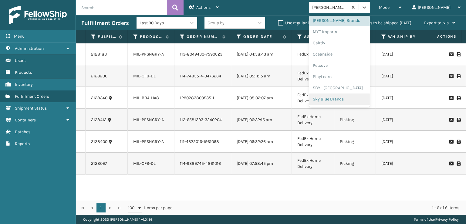
scroll to position [304, 0]
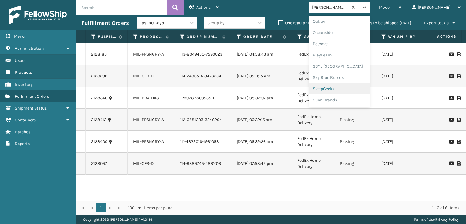
click at [351, 90] on div "SleepGeekz" at bounding box center [339, 88] width 61 height 11
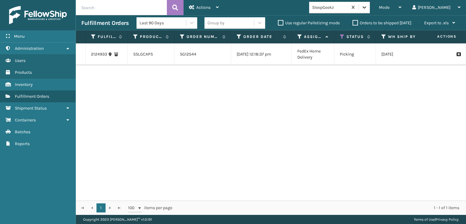
click at [367, 6] on icon at bounding box center [364, 7] width 6 height 6
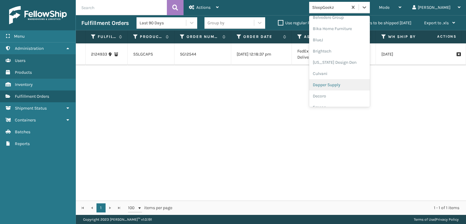
scroll to position [111, 0]
click at [345, 57] on div "FoamTex" at bounding box center [339, 57] width 61 height 11
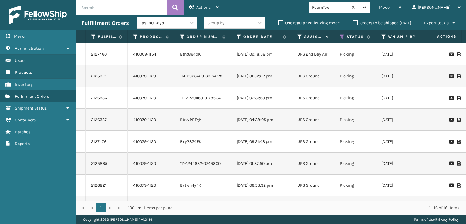
click at [370, 2] on div at bounding box center [364, 7] width 11 height 11
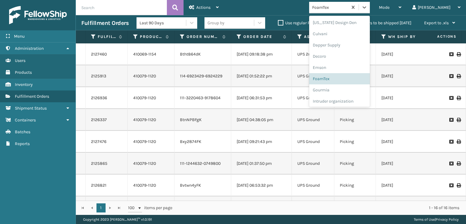
scroll to position [91, 0]
click at [351, 78] on div "FoamTex" at bounding box center [339, 77] width 61 height 11
click at [367, 5] on icon at bounding box center [364, 7] width 6 height 6
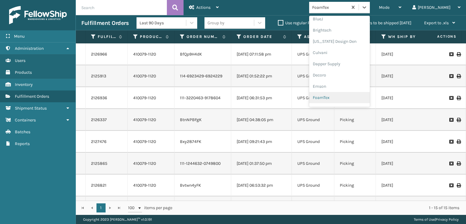
click at [353, 98] on div "FoamTex" at bounding box center [339, 97] width 61 height 11
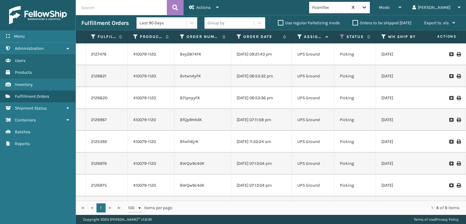
click at [370, 4] on div at bounding box center [364, 7] width 11 height 11
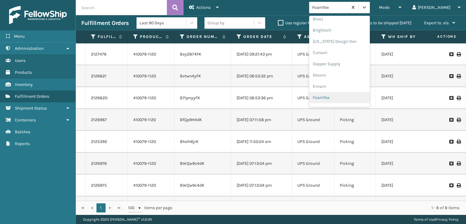
click at [351, 98] on div "FoamTex" at bounding box center [339, 97] width 61 height 11
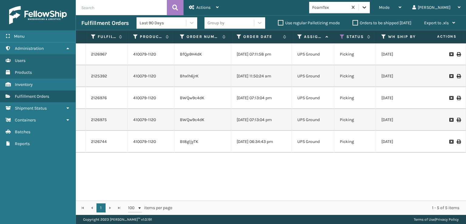
click at [367, 9] on icon at bounding box center [364, 7] width 6 height 6
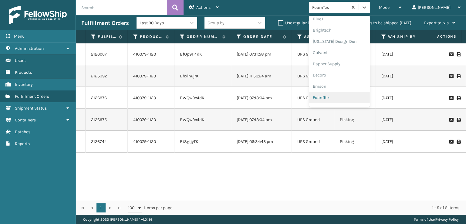
click at [351, 96] on div "FoamTex" at bounding box center [339, 97] width 61 height 11
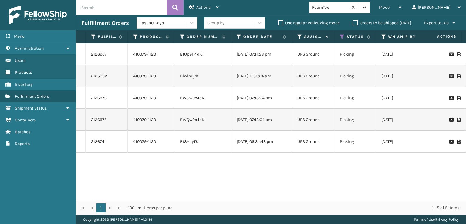
click at [367, 5] on icon at bounding box center [364, 7] width 6 height 6
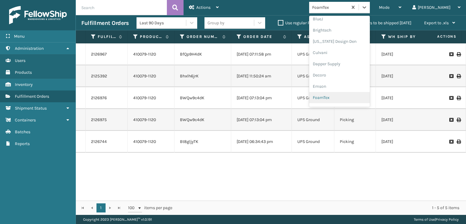
click at [348, 98] on div "FoamTex" at bounding box center [339, 97] width 61 height 11
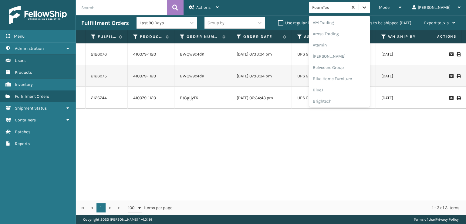
click at [367, 5] on icon at bounding box center [364, 7] width 6 height 6
click at [350, 96] on div "FoamTex" at bounding box center [339, 97] width 61 height 11
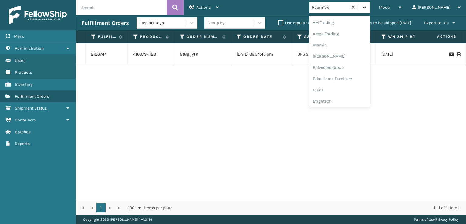
click at [366, 7] on icon at bounding box center [364, 7] width 4 height 2
click at [346, 96] on div "FoamTex" at bounding box center [339, 97] width 61 height 11
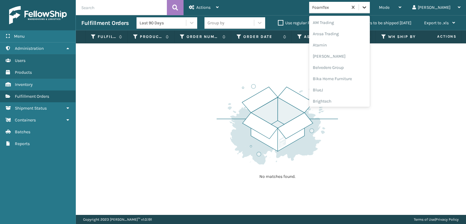
click at [367, 5] on icon at bounding box center [364, 7] width 6 height 6
click at [349, 79] on div "[PERSON_NAME] Brands" at bounding box center [339, 81] width 61 height 11
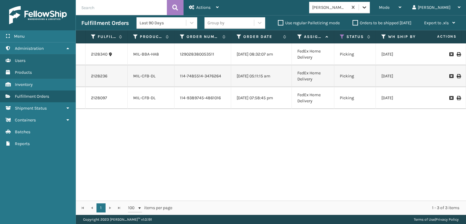
click at [367, 7] on icon at bounding box center [364, 7] width 6 height 6
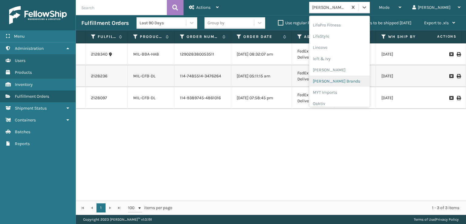
click at [353, 80] on div "[PERSON_NAME] Brands" at bounding box center [339, 81] width 61 height 11
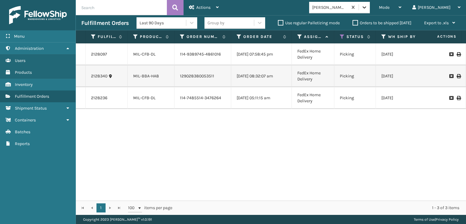
click at [367, 4] on icon at bounding box center [364, 7] width 6 height 6
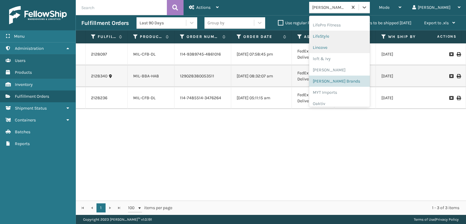
scroll to position [252, 0]
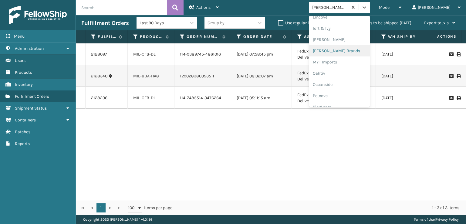
click at [349, 51] on div "[PERSON_NAME] Brands" at bounding box center [339, 50] width 61 height 11
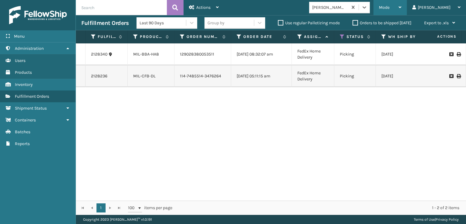
click at [401, 10] on div "Mode" at bounding box center [390, 7] width 22 height 15
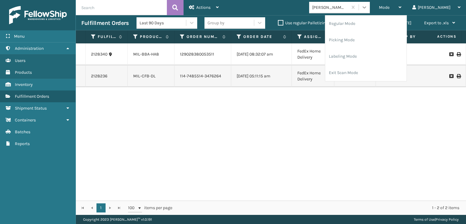
click at [367, 6] on icon at bounding box center [364, 7] width 6 height 6
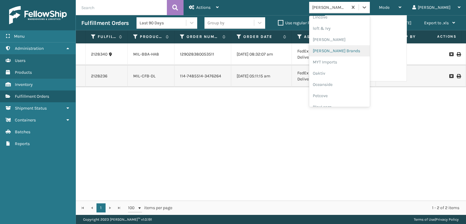
click at [348, 51] on div "[PERSON_NAME] Brands" at bounding box center [339, 50] width 61 height 11
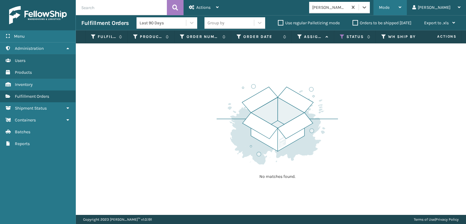
click at [389, 6] on span "Mode" at bounding box center [384, 7] width 11 height 5
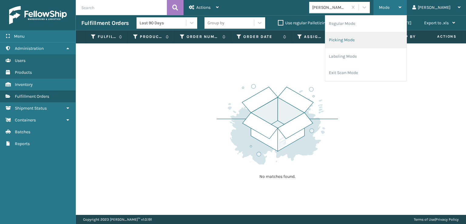
click at [374, 37] on li "Picking Mode" at bounding box center [365, 40] width 81 height 16
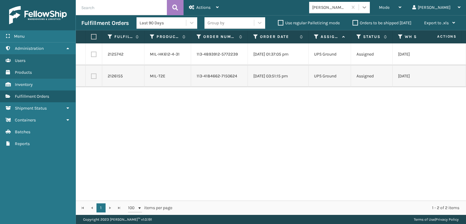
click at [367, 10] on icon at bounding box center [364, 7] width 6 height 6
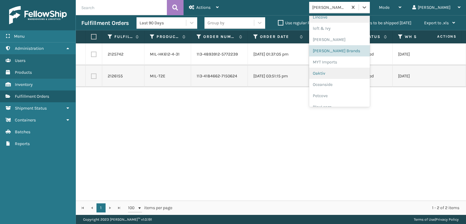
scroll to position [304, 0]
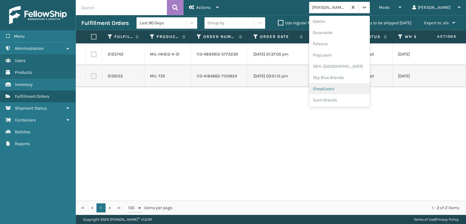
click at [353, 88] on div "SleepGeekz" at bounding box center [339, 88] width 61 height 11
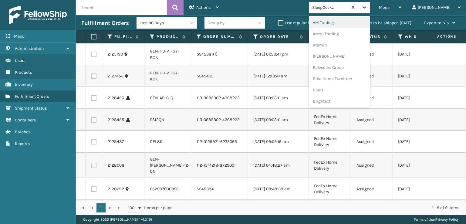
click at [367, 6] on icon at bounding box center [364, 7] width 6 height 6
click at [348, 77] on div "FoamTex" at bounding box center [339, 77] width 61 height 11
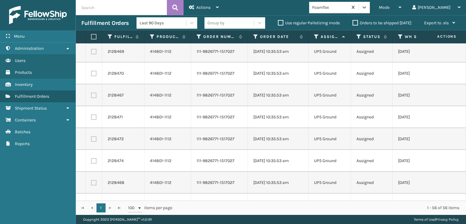
scroll to position [1070, 0]
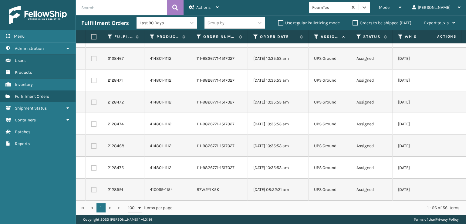
click at [92, 56] on label at bounding box center [93, 58] width 5 height 5
click at [91, 56] on input "checkbox" at bounding box center [91, 58] width 0 height 4
checkbox input "true"
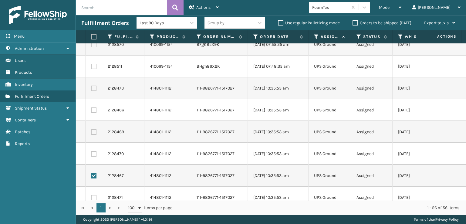
click at [93, 45] on label at bounding box center [93, 44] width 5 height 5
click at [91, 45] on input "checkbox" at bounding box center [91, 44] width 0 height 4
checkbox input "true"
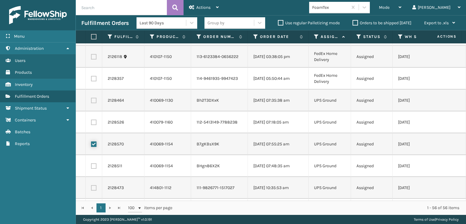
scroll to position [856, 0]
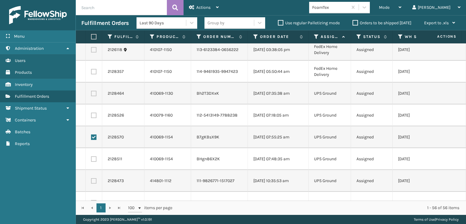
click at [95, 36] on label at bounding box center [93, 36] width 4 height 5
click at [91, 36] on input "checkbox" at bounding box center [91, 37] width 0 height 4
checkbox input "true"
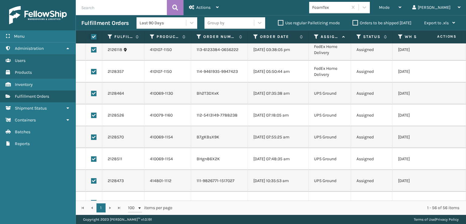
checkbox input "true"
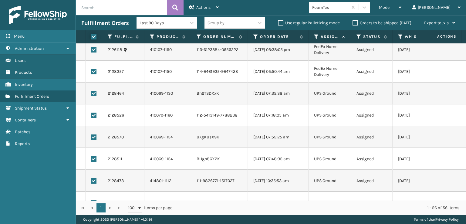
checkbox input "true"
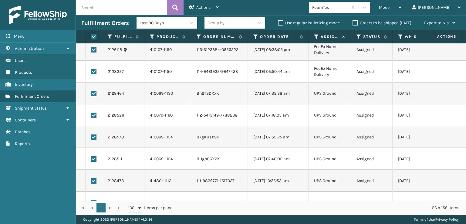
checkbox input "true"
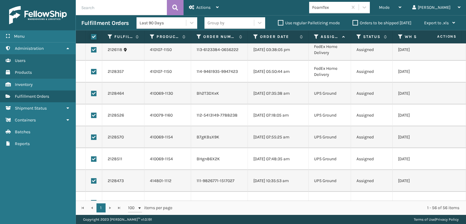
checkbox input "true"
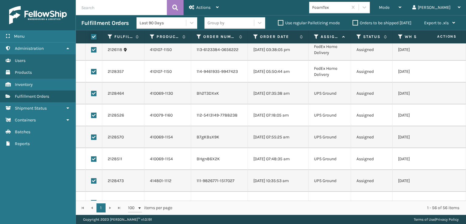
checkbox input "true"
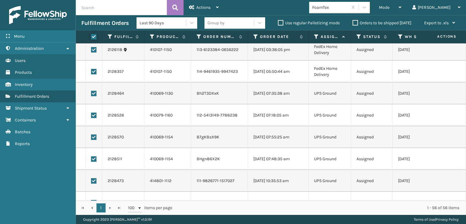
checkbox input "true"
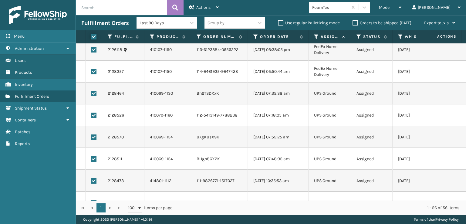
checkbox input "true"
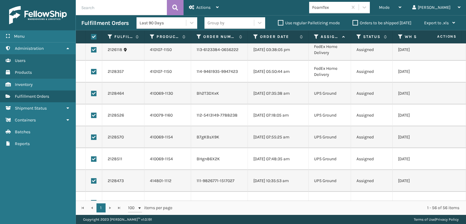
click at [94, 36] on label at bounding box center [93, 36] width 4 height 5
click at [91, 36] on input "checkbox" at bounding box center [91, 37] width 0 height 4
click at [94, 36] on label at bounding box center [93, 36] width 4 height 5
click at [91, 36] on input "checkbox" at bounding box center [91, 37] width 0 height 4
click at [92, 93] on label at bounding box center [93, 93] width 5 height 5
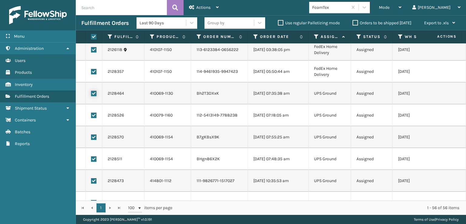
click at [91, 93] on input "checkbox" at bounding box center [91, 93] width 0 height 4
click at [93, 115] on label at bounding box center [93, 115] width 5 height 5
click at [91, 115] on input "checkbox" at bounding box center [91, 115] width 0 height 4
click at [92, 135] on label at bounding box center [93, 136] width 5 height 5
click at [91, 135] on input "checkbox" at bounding box center [91, 136] width 0 height 4
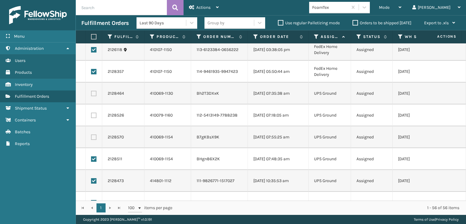
click at [92, 157] on label at bounding box center [93, 158] width 5 height 5
click at [91, 157] on input "checkbox" at bounding box center [91, 158] width 0 height 4
click at [93, 180] on label at bounding box center [93, 180] width 5 height 5
click at [91, 180] on input "checkbox" at bounding box center [91, 180] width 0 height 4
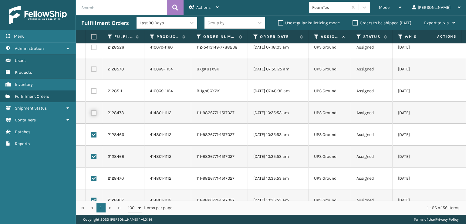
scroll to position [947, 0]
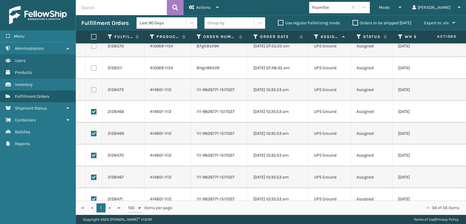
click at [92, 110] on label at bounding box center [93, 111] width 5 height 5
click at [91, 110] on input "checkbox" at bounding box center [91, 111] width 0 height 4
click at [93, 132] on label at bounding box center [93, 133] width 5 height 5
click at [91, 132] on input "checkbox" at bounding box center [91, 133] width 0 height 4
click at [96, 156] on label at bounding box center [93, 155] width 5 height 5
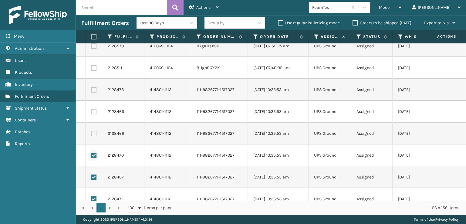
click at [91, 156] on input "checkbox" at bounding box center [91, 155] width 0 height 4
click at [95, 175] on label at bounding box center [93, 176] width 5 height 5
click at [91, 175] on input "checkbox" at bounding box center [91, 176] width 0 height 4
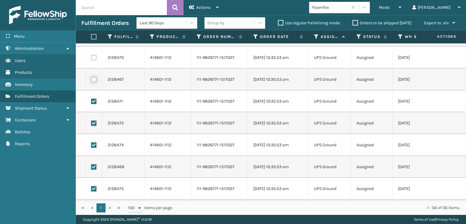
scroll to position [1069, 0]
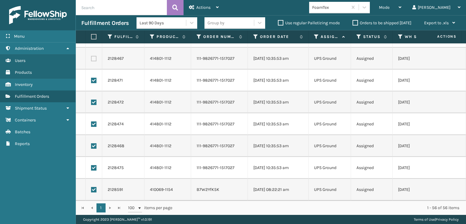
click at [95, 78] on label at bounding box center [93, 80] width 5 height 5
click at [91, 78] on input "checkbox" at bounding box center [91, 80] width 0 height 4
click at [95, 99] on label at bounding box center [93, 101] width 5 height 5
click at [91, 99] on input "checkbox" at bounding box center [91, 101] width 0 height 4
click at [93, 122] on label at bounding box center [93, 123] width 5 height 5
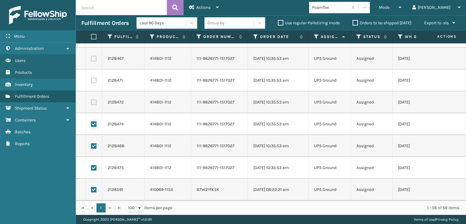
click at [91, 122] on input "checkbox" at bounding box center [91, 123] width 0 height 4
click at [94, 143] on label at bounding box center [93, 145] width 5 height 5
click at [91, 143] on input "checkbox" at bounding box center [91, 145] width 0 height 4
click at [94, 165] on label at bounding box center [93, 167] width 5 height 5
click at [91, 165] on input "checkbox" at bounding box center [91, 167] width 0 height 4
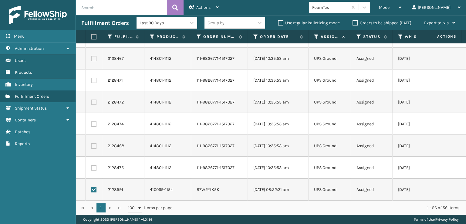
click at [93, 187] on label at bounding box center [93, 189] width 5 height 5
click at [91, 187] on input "checkbox" at bounding box center [91, 189] width 0 height 4
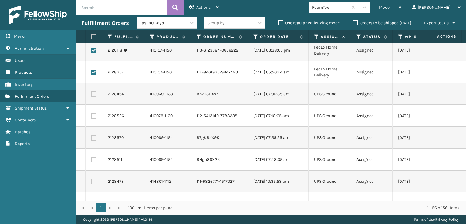
scroll to position [797, 0]
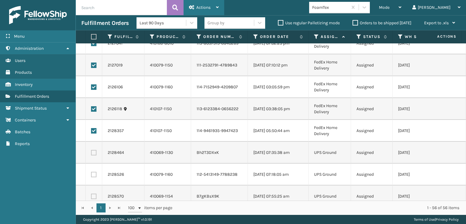
click at [201, 7] on span "Actions" at bounding box center [203, 7] width 14 height 5
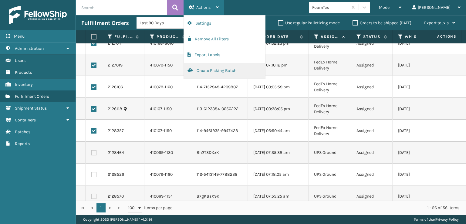
click at [209, 70] on button "Create Picking Batch" at bounding box center [224, 71] width 81 height 16
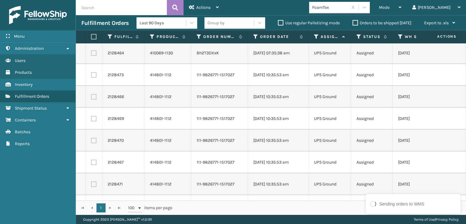
scroll to position [0, 0]
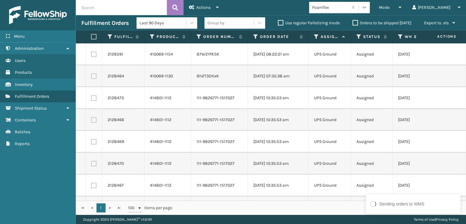
click at [366, 8] on icon at bounding box center [364, 7] width 4 height 2
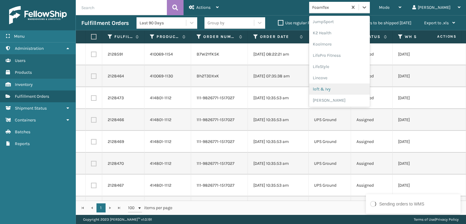
scroll to position [304, 0]
click at [353, 89] on div "SleepGeekz" at bounding box center [339, 88] width 61 height 11
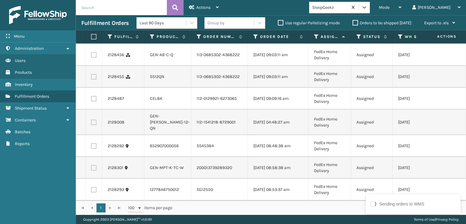
scroll to position [0, 0]
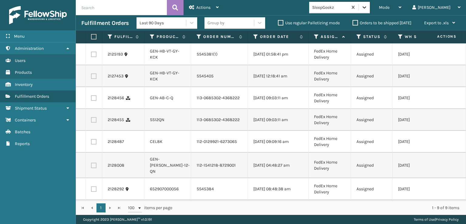
click at [366, 8] on icon at bounding box center [364, 7] width 4 height 2
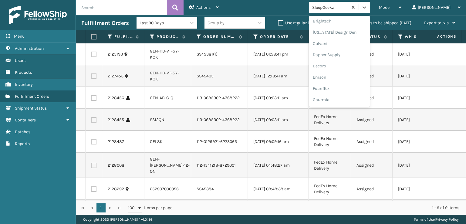
scroll to position [121, 0]
click at [349, 46] on div "FoamTex" at bounding box center [339, 47] width 61 height 11
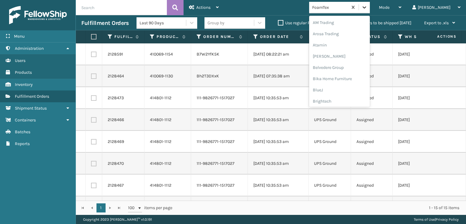
click at [366, 7] on icon at bounding box center [364, 7] width 4 height 2
click at [356, 97] on div "FoamTex" at bounding box center [339, 97] width 61 height 11
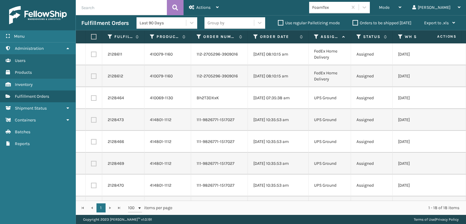
click at [95, 75] on label at bounding box center [93, 75] width 5 height 5
click at [91, 75] on input "checkbox" at bounding box center [91, 75] width 0 height 4
click at [93, 51] on td at bounding box center [94, 54] width 17 height 22
click at [93, 54] on label at bounding box center [93, 54] width 5 height 5
click at [91, 54] on input "checkbox" at bounding box center [91, 54] width 0 height 4
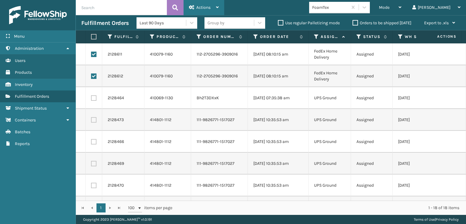
click at [198, 6] on span "Actions" at bounding box center [203, 7] width 14 height 5
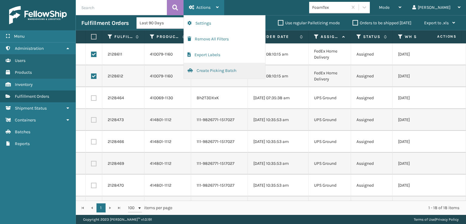
click at [204, 71] on button "Create Picking Batch" at bounding box center [224, 71] width 81 height 16
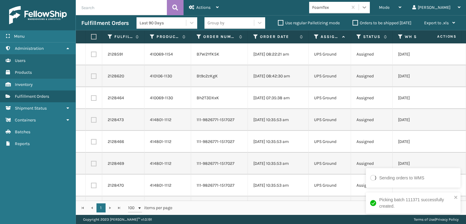
click at [367, 6] on icon at bounding box center [364, 7] width 6 height 6
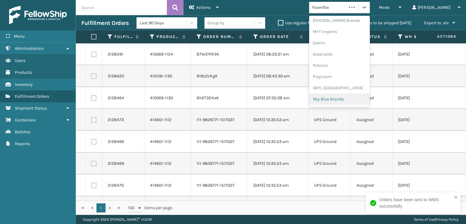
scroll to position [304, 0]
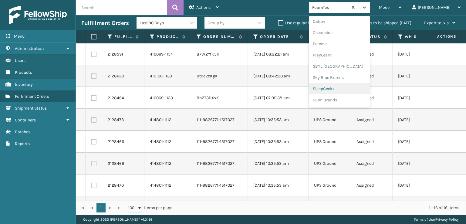
click at [348, 86] on div "SleepGeekz" at bounding box center [339, 88] width 61 height 11
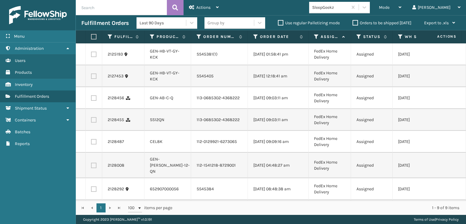
click at [91, 53] on td at bounding box center [94, 54] width 17 height 22
click at [93, 55] on label at bounding box center [93, 54] width 5 height 5
click at [91, 55] on input "checkbox" at bounding box center [91, 54] width 0 height 4
click at [95, 76] on label at bounding box center [93, 75] width 5 height 5
click at [91, 76] on input "checkbox" at bounding box center [91, 75] width 0 height 4
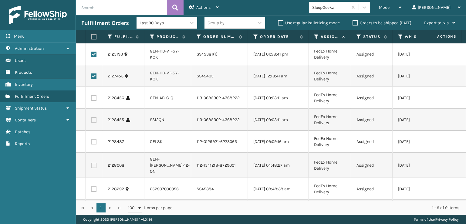
click at [95, 99] on label at bounding box center [93, 97] width 5 height 5
click at [91, 99] on input "checkbox" at bounding box center [91, 97] width 0 height 4
click at [94, 123] on label at bounding box center [93, 119] width 5 height 5
click at [91, 121] on input "checkbox" at bounding box center [91, 119] width 0 height 4
click at [94, 144] on label at bounding box center [93, 141] width 5 height 5
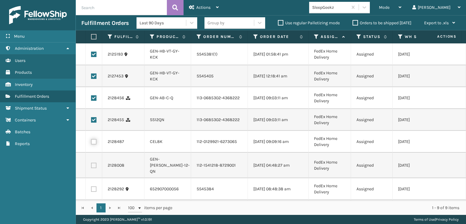
click at [91, 143] on input "checkbox" at bounding box center [91, 141] width 0 height 4
click at [93, 168] on label at bounding box center [93, 165] width 5 height 5
click at [91, 167] on input "checkbox" at bounding box center [91, 165] width 0 height 4
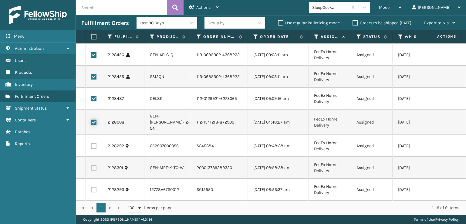
scroll to position [58, 0]
click at [206, 8] on span "Actions" at bounding box center [203, 7] width 14 height 5
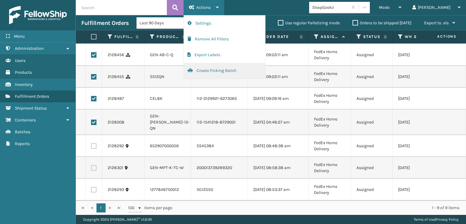
click at [209, 70] on button "Create Picking Batch" at bounding box center [224, 71] width 81 height 16
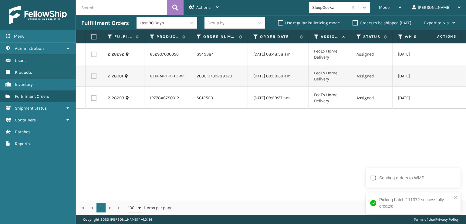
click at [367, 4] on icon at bounding box center [364, 7] width 6 height 6
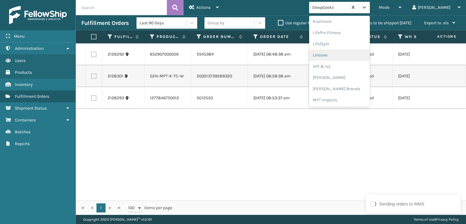
scroll to position [222, 0]
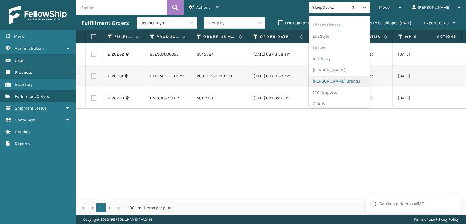
click at [345, 82] on div "[PERSON_NAME] Brands" at bounding box center [339, 81] width 61 height 11
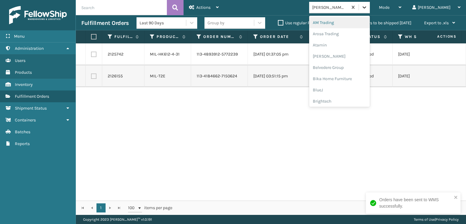
click at [367, 6] on icon at bounding box center [364, 7] width 6 height 6
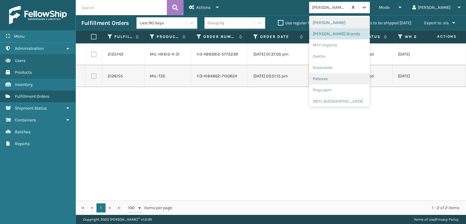
scroll to position [283, 0]
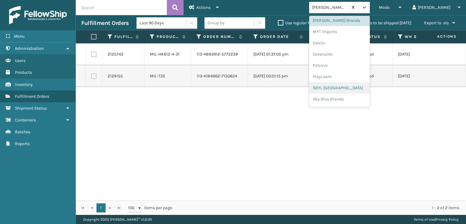
click at [346, 86] on div "SBYL [GEOGRAPHIC_DATA]" at bounding box center [339, 87] width 61 height 11
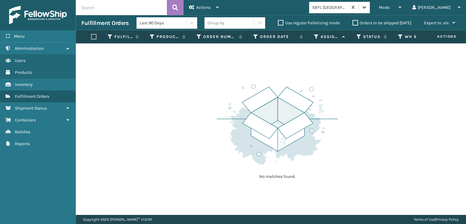
click at [366, 7] on icon at bounding box center [364, 7] width 4 height 2
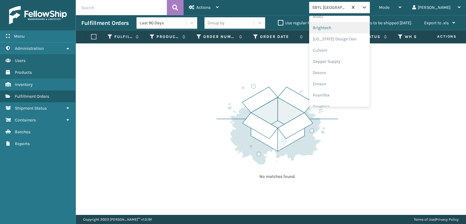
scroll to position [121, 0]
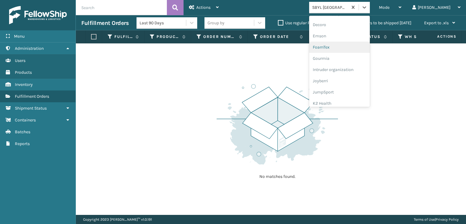
click at [345, 45] on div "FoamTex" at bounding box center [339, 47] width 61 height 11
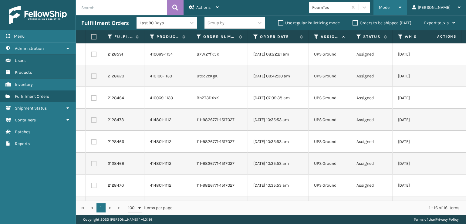
click at [389, 6] on span "Mode" at bounding box center [384, 7] width 11 height 5
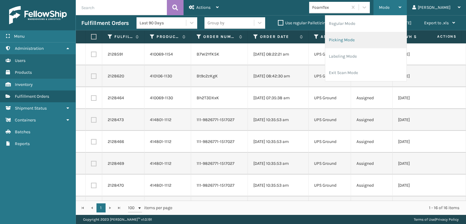
click at [362, 40] on li "Picking Mode" at bounding box center [365, 40] width 81 height 16
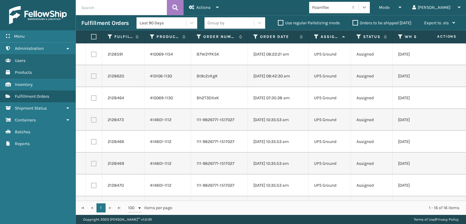
click at [367, 8] on icon at bounding box center [364, 7] width 6 height 6
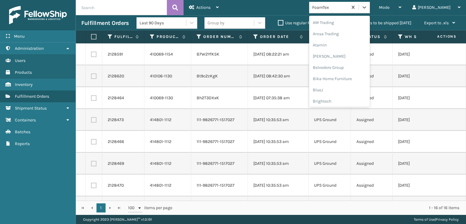
scroll to position [71, 0]
click at [345, 96] on div "FoamTex" at bounding box center [339, 97] width 61 height 11
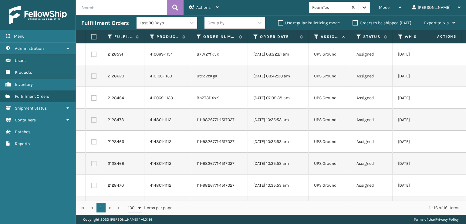
click at [367, 8] on icon at bounding box center [364, 7] width 6 height 6
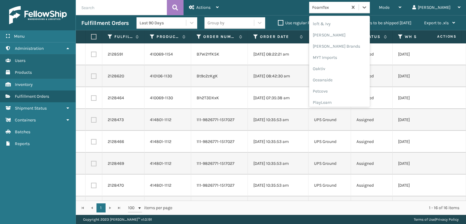
scroll to position [304, 0]
click at [343, 87] on div "SleepGeekz" at bounding box center [339, 88] width 61 height 11
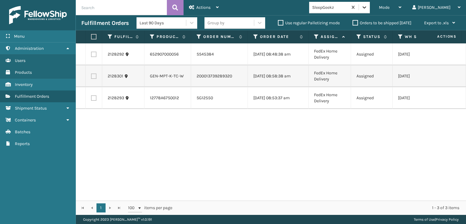
click at [366, 6] on icon at bounding box center [364, 7] width 4 height 2
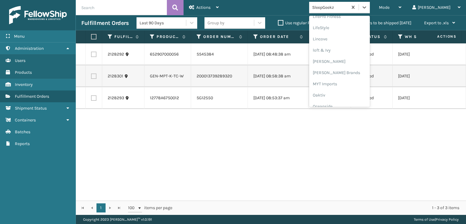
scroll to position [213, 0]
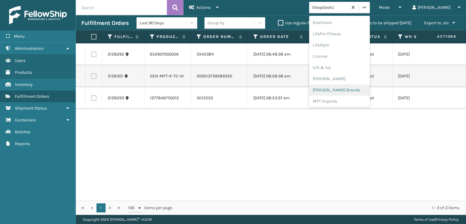
click at [346, 91] on div "[PERSON_NAME] Brands" at bounding box center [339, 89] width 61 height 11
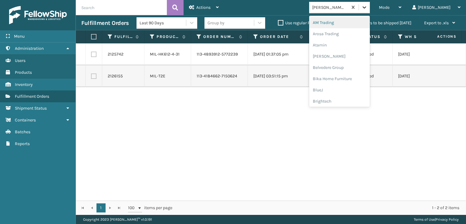
click at [370, 8] on div at bounding box center [364, 7] width 11 height 11
click at [348, 76] on div "FoamTex" at bounding box center [339, 76] width 61 height 11
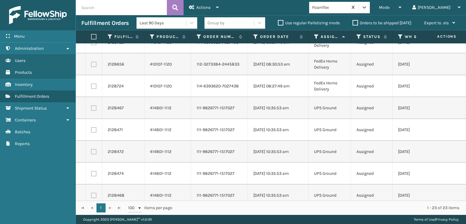
scroll to position [61, 0]
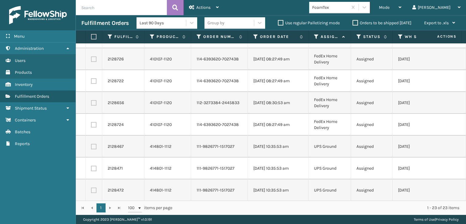
click at [92, 123] on label at bounding box center [93, 124] width 5 height 5
click at [91, 123] on input "checkbox" at bounding box center [91, 124] width 0 height 4
click at [94, 105] on label at bounding box center [93, 102] width 5 height 5
click at [91, 104] on input "checkbox" at bounding box center [91, 102] width 0 height 4
click at [93, 81] on label at bounding box center [93, 80] width 5 height 5
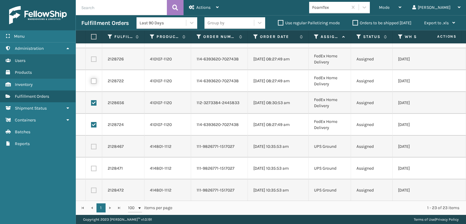
click at [91, 81] on input "checkbox" at bounding box center [91, 80] width 0 height 4
click at [94, 62] on label at bounding box center [93, 58] width 5 height 5
click at [91, 60] on input "checkbox" at bounding box center [91, 58] width 0 height 4
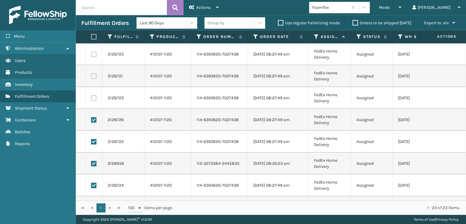
click at [93, 100] on label at bounding box center [93, 97] width 5 height 5
click at [91, 99] on input "checkbox" at bounding box center [91, 97] width 0 height 4
click at [96, 76] on label at bounding box center [93, 75] width 5 height 5
click at [91, 76] on input "checkbox" at bounding box center [91, 75] width 0 height 4
click at [95, 55] on label at bounding box center [93, 54] width 5 height 5
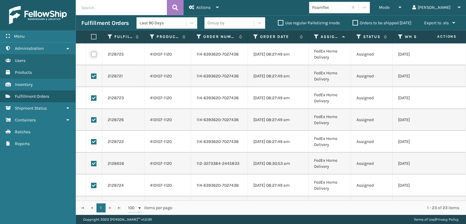
click at [91, 55] on input "checkbox" at bounding box center [91, 54] width 0 height 4
click at [197, 10] on div "Actions" at bounding box center [204, 7] width 30 height 15
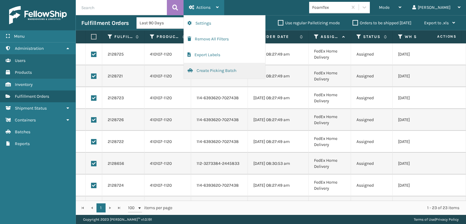
click at [203, 69] on button "Create Picking Batch" at bounding box center [224, 71] width 81 height 16
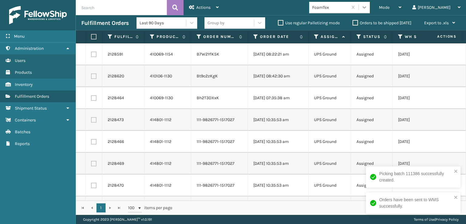
click at [370, 4] on div at bounding box center [364, 7] width 11 height 11
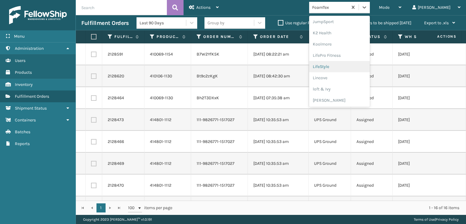
scroll to position [209, 0]
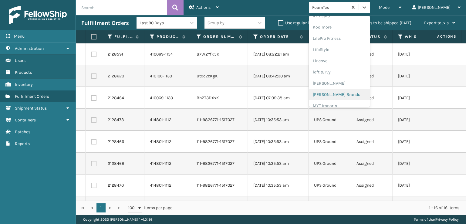
click at [348, 92] on div "[PERSON_NAME] Brands" at bounding box center [339, 94] width 61 height 11
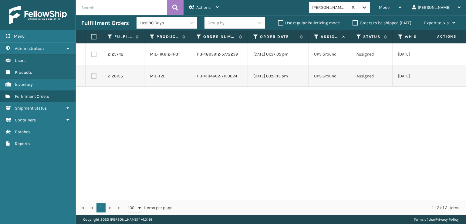
click at [367, 8] on icon at bounding box center [364, 7] width 6 height 6
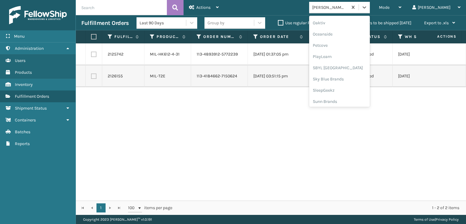
scroll to position [304, 0]
click at [348, 90] on div "SleepGeekz" at bounding box center [339, 88] width 61 height 11
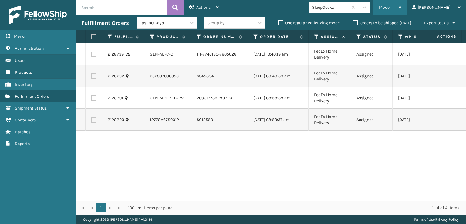
click at [389, 5] on span "Mode" at bounding box center [384, 7] width 11 height 5
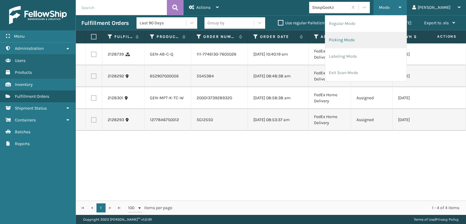
click at [367, 40] on li "Picking Mode" at bounding box center [365, 40] width 81 height 16
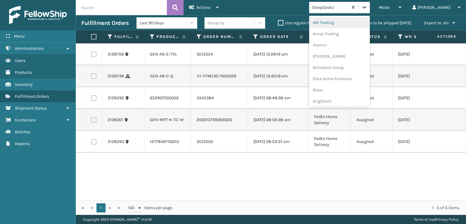
click at [367, 9] on icon at bounding box center [364, 7] width 6 height 6
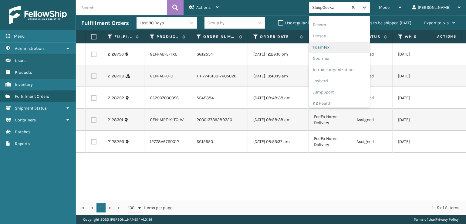
click at [346, 47] on div "FoamTex" at bounding box center [339, 47] width 61 height 11
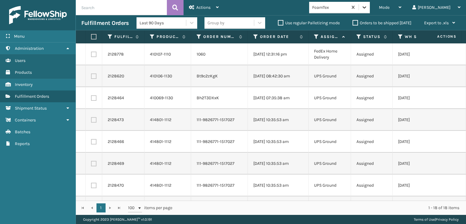
click at [367, 7] on icon at bounding box center [364, 7] width 6 height 6
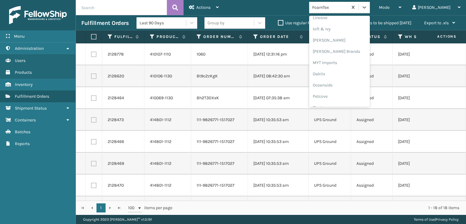
scroll to position [252, 0]
click at [351, 49] on div "[PERSON_NAME] Brands" at bounding box center [339, 50] width 61 height 11
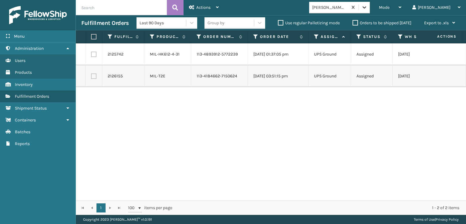
click at [367, 8] on icon at bounding box center [364, 7] width 6 height 6
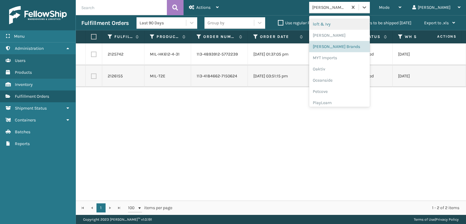
scroll to position [304, 0]
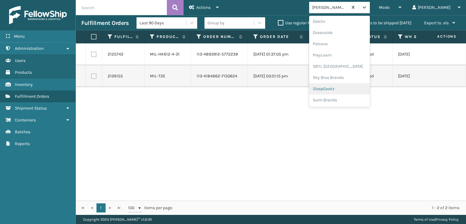
click at [345, 89] on div "SleepGeekz" at bounding box center [339, 88] width 61 height 11
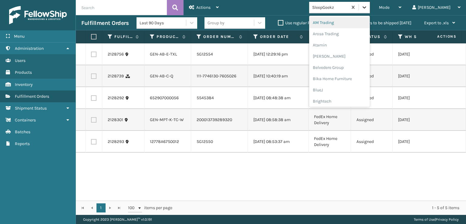
click at [366, 8] on icon at bounding box center [364, 7] width 4 height 2
click at [347, 88] on div "SleepGeekz" at bounding box center [339, 88] width 61 height 11
click at [370, 8] on div at bounding box center [364, 7] width 11 height 11
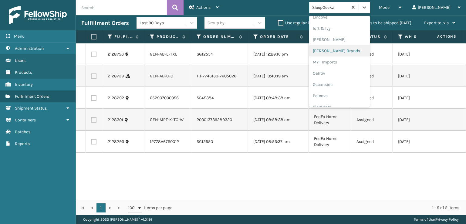
click at [355, 49] on div "[PERSON_NAME] Brands" at bounding box center [339, 50] width 61 height 11
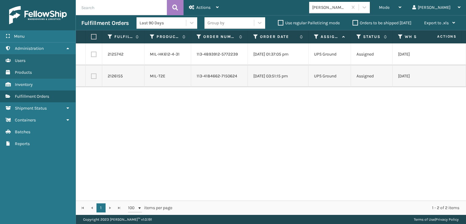
click at [94, 35] on label at bounding box center [93, 36] width 4 height 5
click at [91, 35] on input "checkbox" at bounding box center [91, 37] width 0 height 4
click at [202, 9] on span "Actions" at bounding box center [203, 7] width 14 height 5
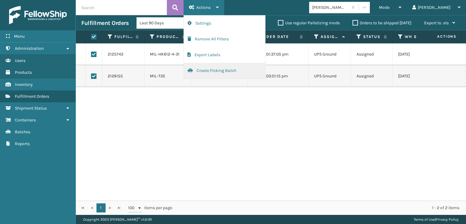
click at [206, 70] on button "Create Picking Batch" at bounding box center [224, 71] width 81 height 16
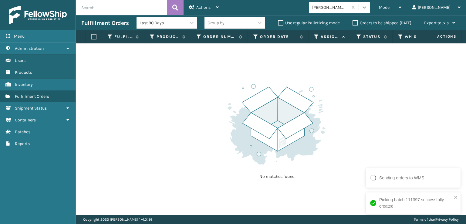
click at [367, 9] on icon at bounding box center [364, 7] width 6 height 6
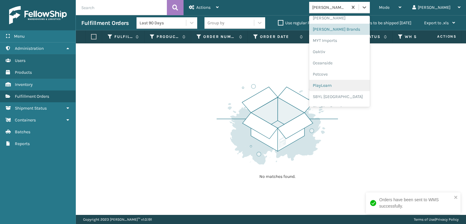
scroll to position [304, 0]
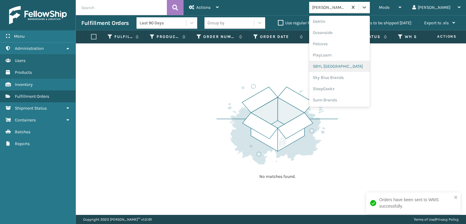
click at [345, 66] on div "SBYL [GEOGRAPHIC_DATA]" at bounding box center [339, 66] width 61 height 11
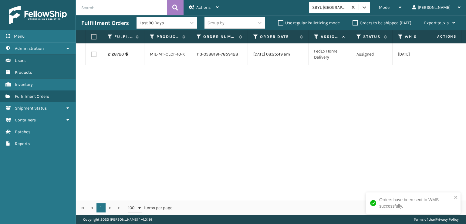
click at [92, 54] on label at bounding box center [93, 54] width 5 height 5
click at [91, 54] on input "checkbox" at bounding box center [91, 54] width 0 height 4
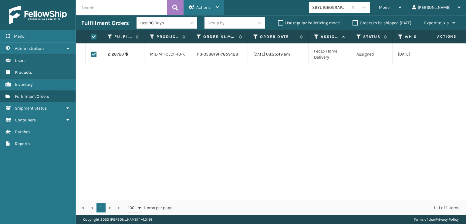
click at [207, 7] on span "Actions" at bounding box center [203, 7] width 14 height 5
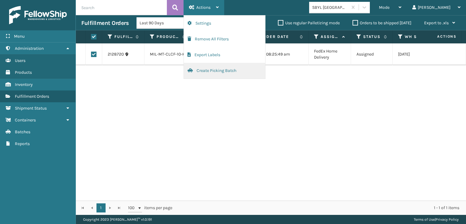
click at [220, 69] on button "Create Picking Batch" at bounding box center [224, 71] width 81 height 16
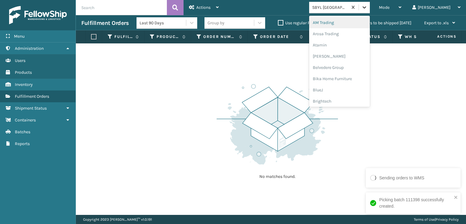
click at [367, 9] on icon at bounding box center [364, 7] width 6 height 6
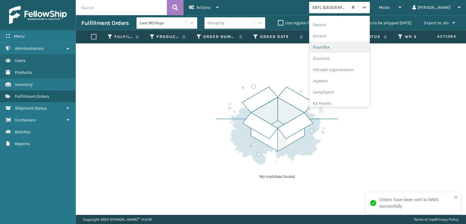
click at [347, 47] on div "FoamTex" at bounding box center [339, 47] width 61 height 11
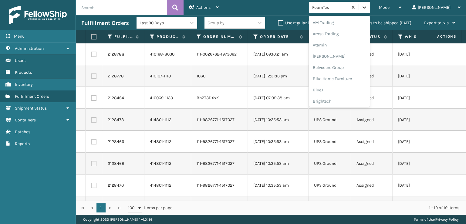
click at [367, 8] on icon at bounding box center [364, 7] width 6 height 6
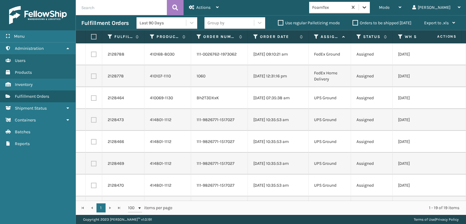
click at [367, 6] on icon at bounding box center [364, 7] width 6 height 6
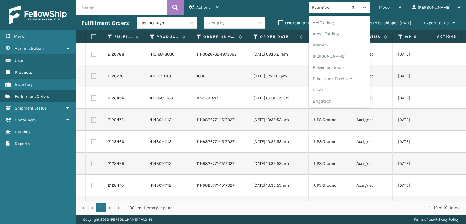
scroll to position [71, 0]
click at [346, 96] on div "FoamTex" at bounding box center [339, 97] width 61 height 11
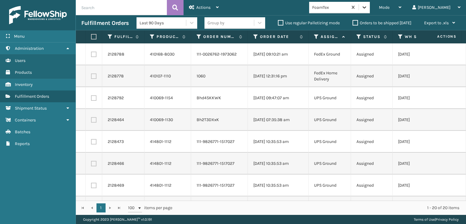
click at [366, 7] on icon at bounding box center [364, 7] width 4 height 2
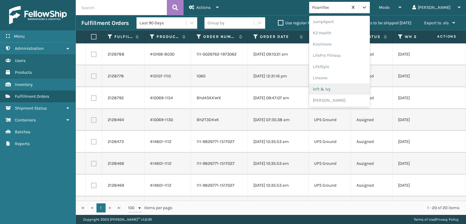
scroll to position [222, 0]
click at [348, 80] on div "[PERSON_NAME] Brands" at bounding box center [339, 81] width 61 height 11
